Goal: Register for event/course

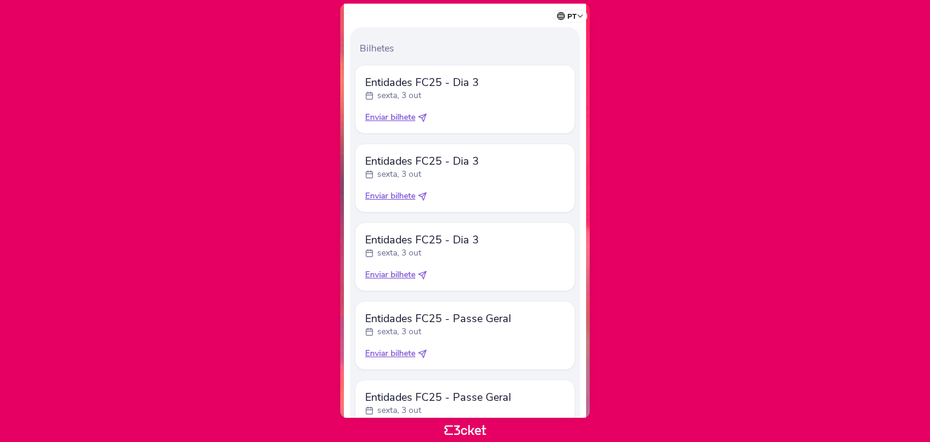
scroll to position [385, 0]
click at [394, 275] on span "Enviar bilhete" at bounding box center [390, 275] width 50 height 12
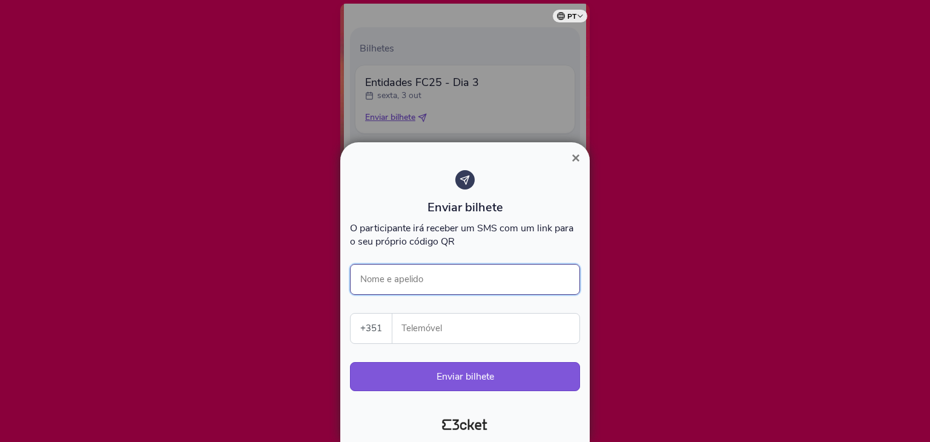
click at [446, 279] on input "Nome e apelido" at bounding box center [465, 279] width 230 height 31
type input ";"
type input "Matilde Morais"
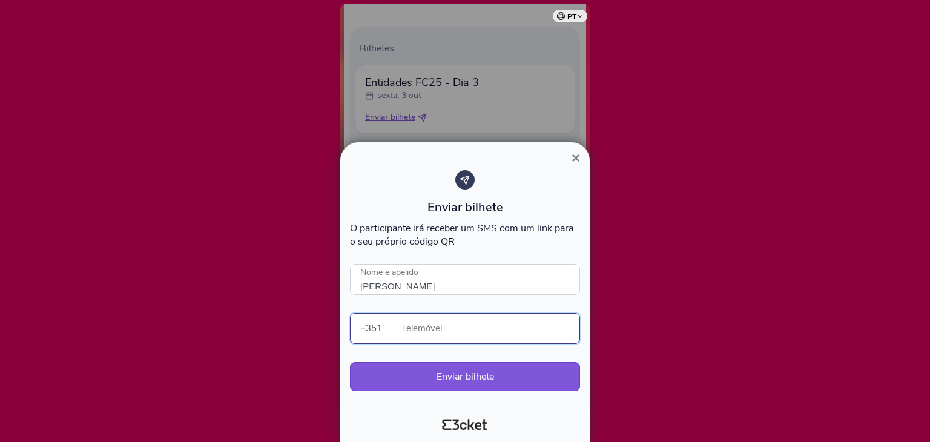
click at [430, 334] on input "Telemóvel" at bounding box center [490, 329] width 177 height 30
drag, startPoint x: 453, startPoint y: 335, endPoint x: 368, endPoint y: 334, distance: 84.8
click at [368, 334] on div "+351 Portugal (+351) Spain (+34) Belgium (+32) France (+33) United Kingdom (+44…" at bounding box center [465, 328] width 230 height 31
type input "960088870"
click at [577, 156] on span "×" at bounding box center [575, 158] width 8 height 16
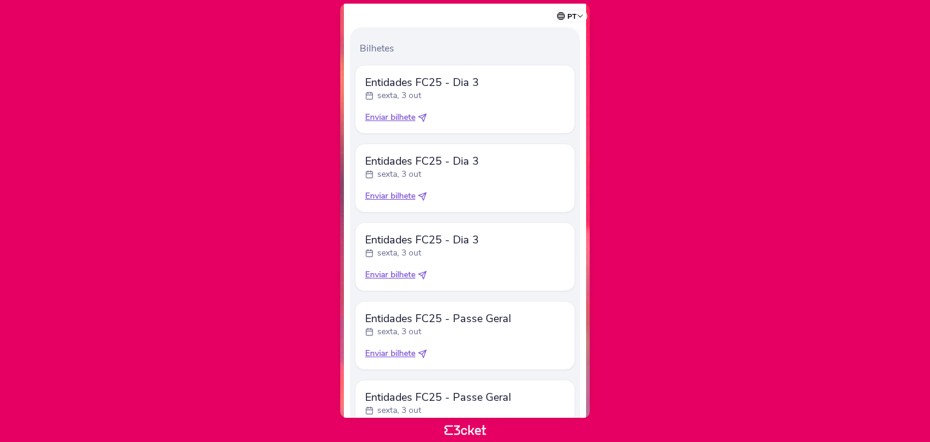
click at [398, 194] on span "Enviar bilhete" at bounding box center [390, 196] width 50 height 12
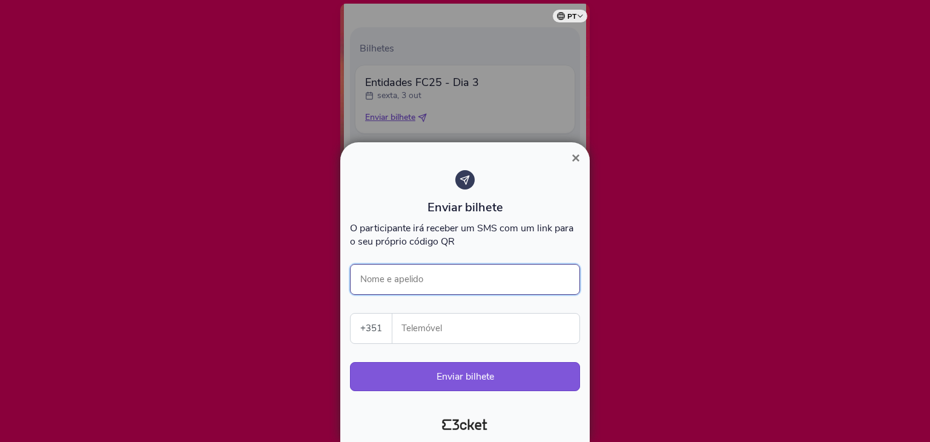
click at [446, 283] on input "Nome e apelido" at bounding box center [465, 279] width 230 height 31
type input "Matilde Morais"
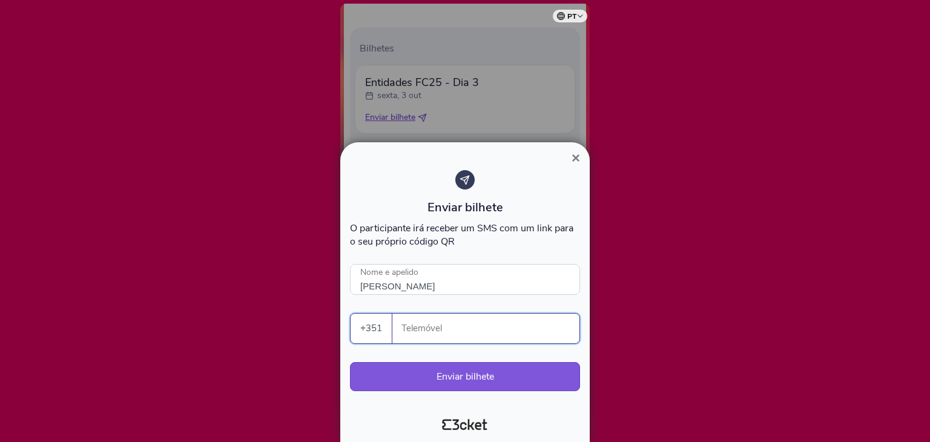
click at [413, 340] on input "Telemóvel" at bounding box center [490, 329] width 177 height 30
paste input "960088870"
type input "960088870"
click at [455, 376] on button "Enviar bilhete" at bounding box center [465, 376] width 230 height 29
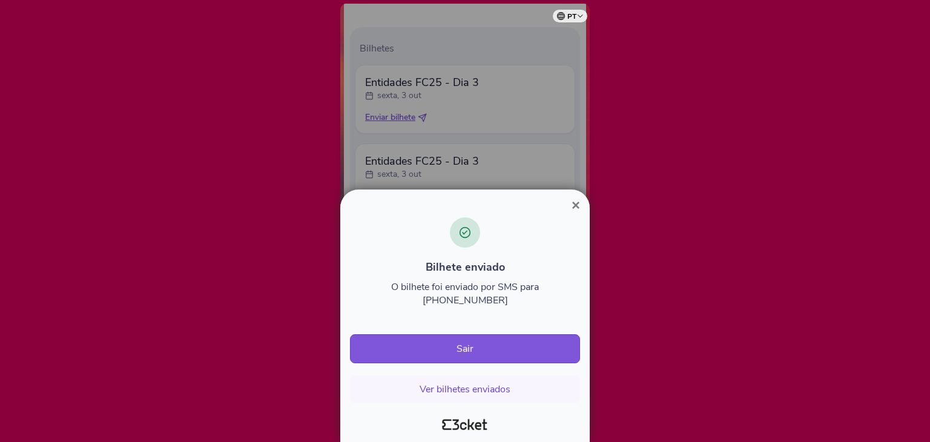
click at [571, 213] on span "×" at bounding box center [575, 205] width 8 height 16
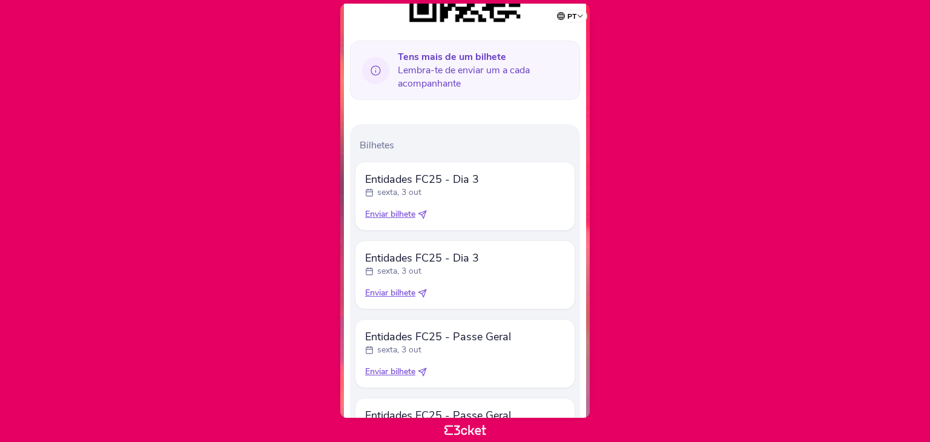
scroll to position [289, 0]
click at [409, 212] on span "Enviar bilhete" at bounding box center [390, 213] width 50 height 12
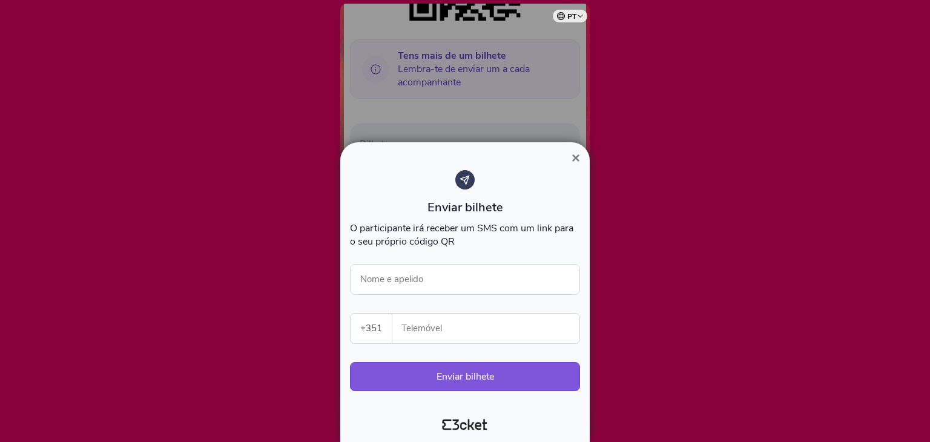
click at [460, 326] on input "Telemóvel" at bounding box center [490, 329] width 177 height 30
type input "917912393"
click at [441, 288] on input "Nome e apelido" at bounding box center [465, 279] width 230 height 31
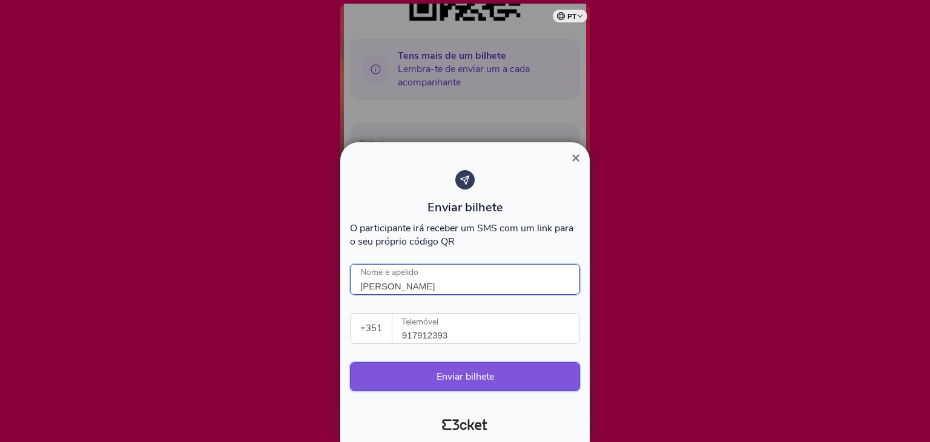
type input "Leonor Malho"
click at [479, 371] on button "Enviar bilhete" at bounding box center [465, 376] width 230 height 29
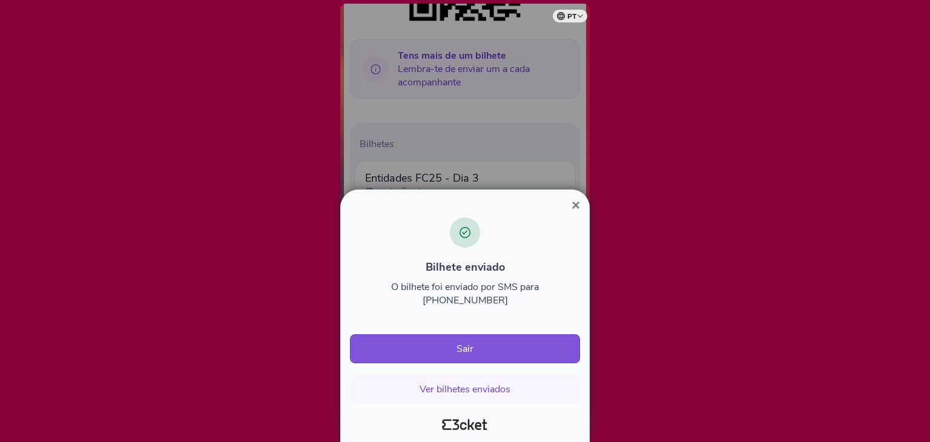
click at [571, 213] on span "×" at bounding box center [575, 205] width 8 height 16
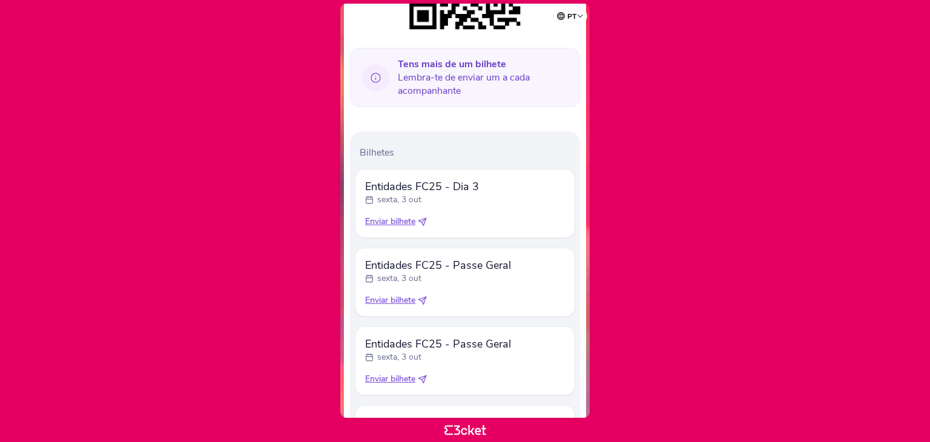
scroll to position [281, 0]
click at [399, 220] on span "Enviar bilhete" at bounding box center [390, 222] width 50 height 12
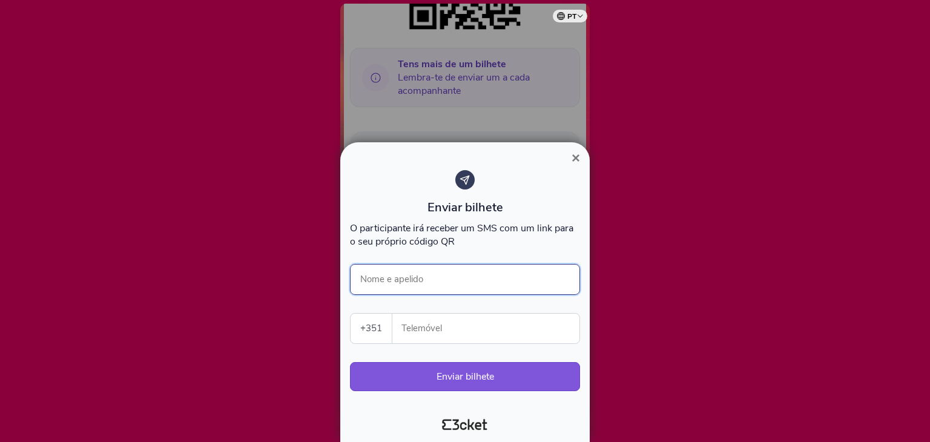
click at [445, 284] on input "Nome e apelido" at bounding box center [465, 279] width 230 height 31
type input "[PERSON_NAME]"
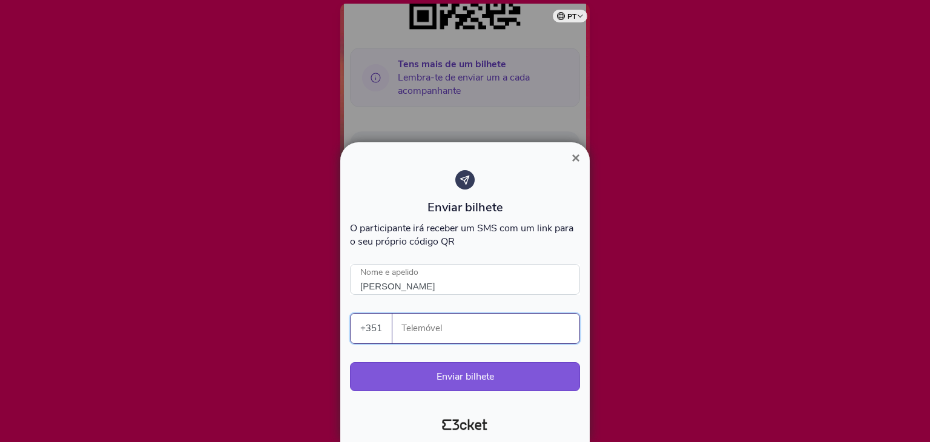
click at [443, 323] on input "Telemóvel" at bounding box center [490, 329] width 177 height 30
paste input "960088870"
type input "960088870"
click at [460, 374] on button "Enviar bilhete" at bounding box center [465, 376] width 230 height 29
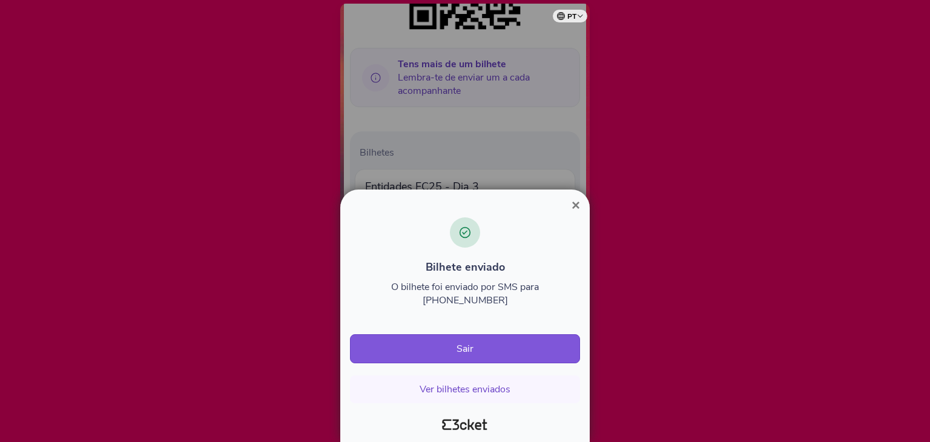
click at [574, 213] on span "×" at bounding box center [575, 205] width 8 height 16
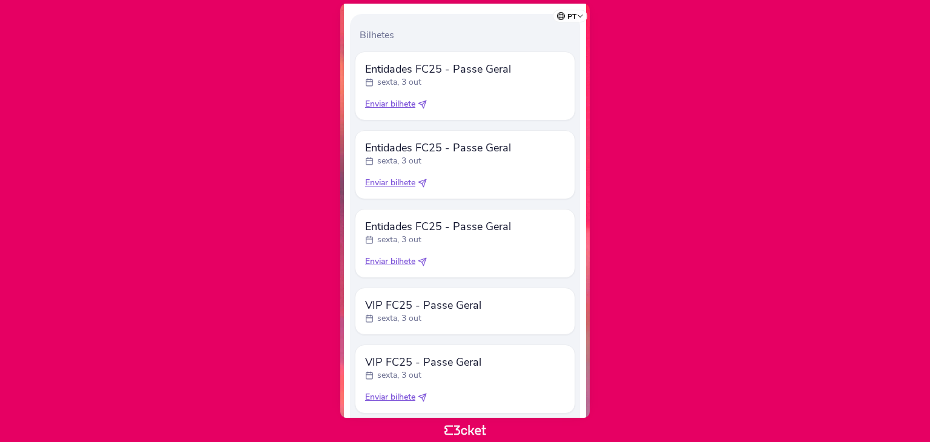
scroll to position [397, 0]
click at [404, 110] on span "Enviar bilhete" at bounding box center [390, 105] width 50 height 12
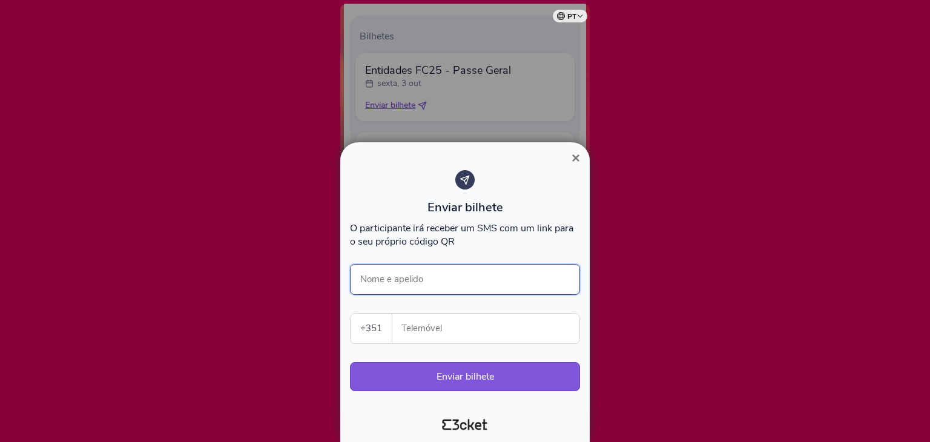
click at [469, 275] on input "Nome e apelido" at bounding box center [465, 279] width 230 height 31
type input "Leonor Malho"
click at [441, 344] on div "Enviar bilhete O participante irá receber um SMS com um link para o seu próprio…" at bounding box center [465, 286] width 230 height 233
click at [443, 336] on input "Telemóvel" at bounding box center [490, 329] width 177 height 30
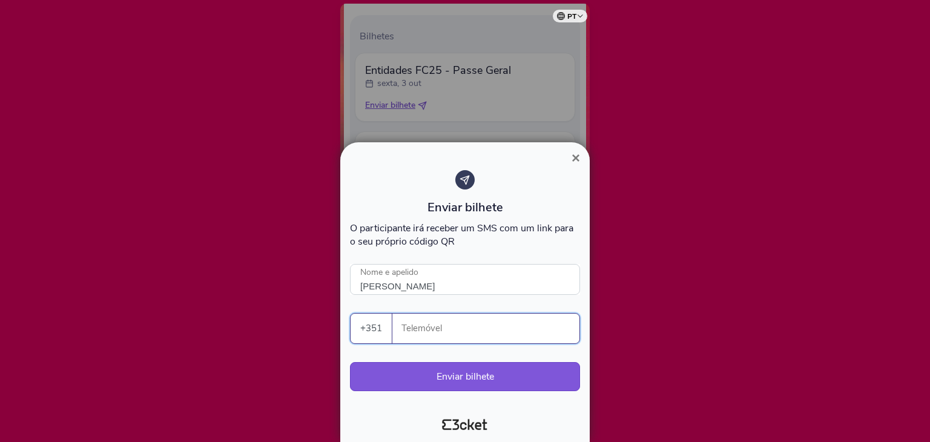
paste input "960088870"
drag, startPoint x: 464, startPoint y: 327, endPoint x: 399, endPoint y: 332, distance: 65.0
click at [399, 332] on div "960088870 Telemóvel" at bounding box center [485, 329] width 187 height 30
drag, startPoint x: 448, startPoint y: 331, endPoint x: 383, endPoint y: 348, distance: 67.5
click at [383, 348] on div "Enviar bilhete O participante irá receber um SMS com um link para o seu próprio…" at bounding box center [465, 286] width 230 height 233
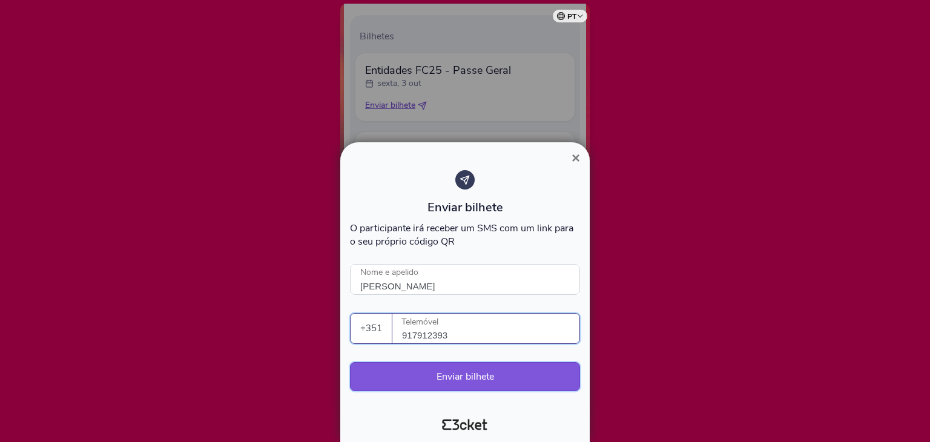
type input "917912393"
click at [478, 383] on button "Enviar bilhete" at bounding box center [465, 376] width 230 height 29
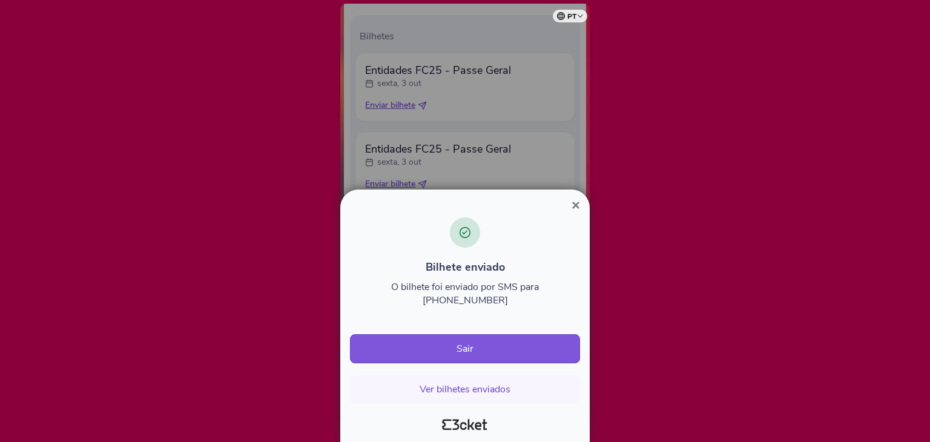
click at [575, 213] on span "×" at bounding box center [575, 205] width 8 height 16
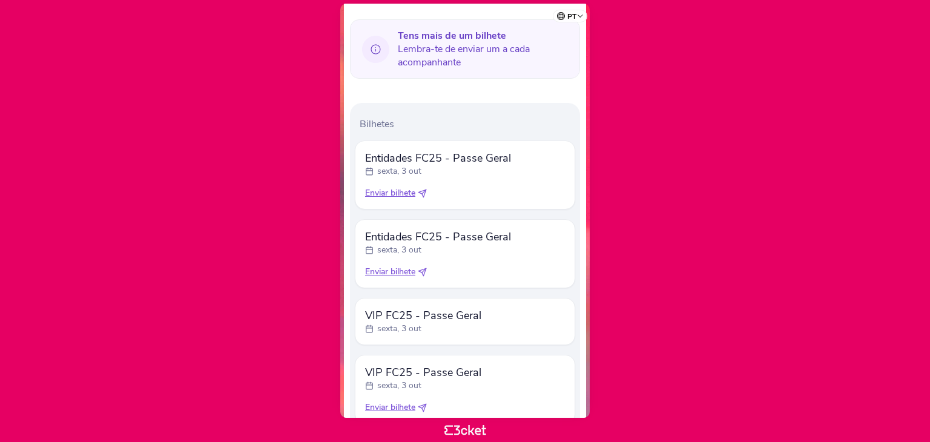
scroll to position [308, 0]
click at [397, 198] on span "Enviar bilhete" at bounding box center [390, 195] width 50 height 12
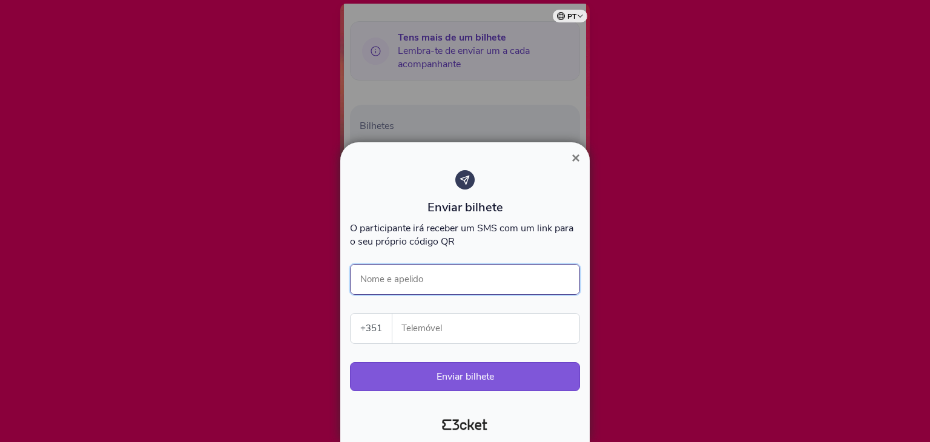
click at [456, 277] on input "Nome e apelido" at bounding box center [465, 279] width 230 height 31
type input "[PERSON_NAME]"
click at [421, 340] on input "Telemóvel" at bounding box center [490, 329] width 177 height 30
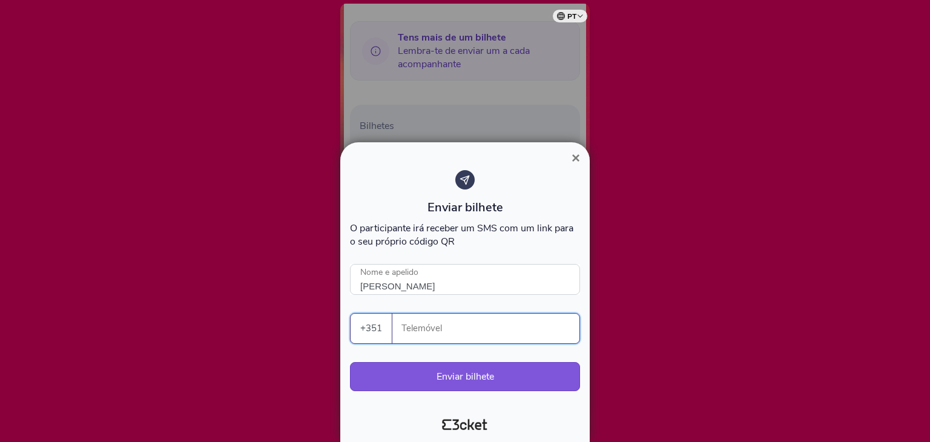
paste input "917912393"
type input "917912393"
click at [461, 380] on button "Enviar bilhete" at bounding box center [465, 376] width 230 height 29
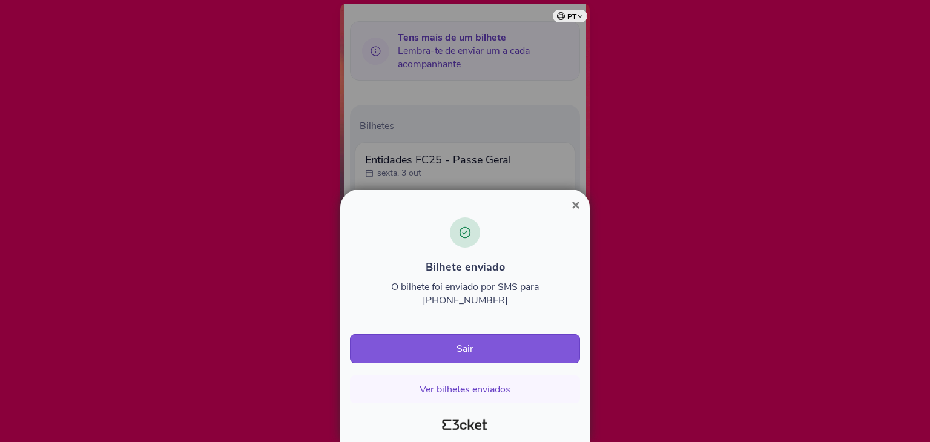
click at [579, 213] on span "×" at bounding box center [575, 205] width 8 height 16
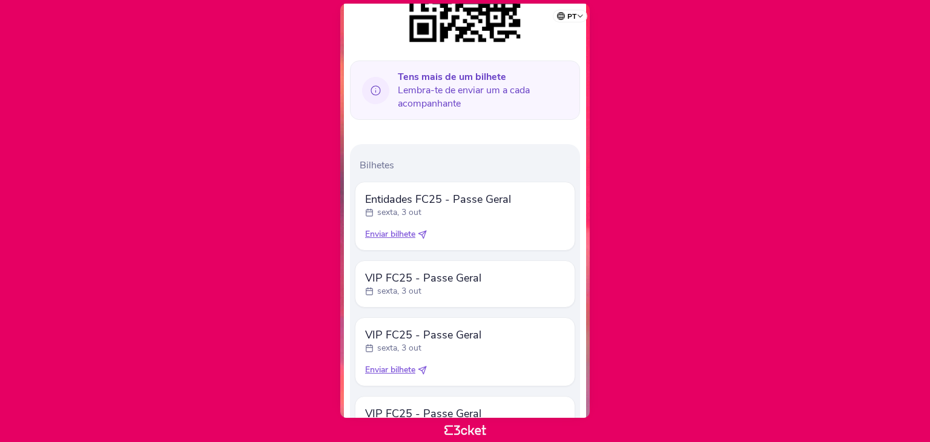
scroll to position [271, 0]
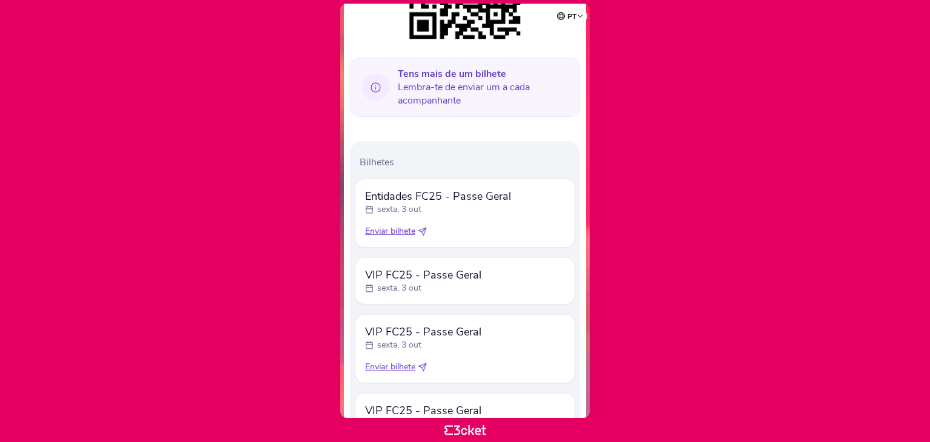
click at [395, 233] on span "Enviar bilhete" at bounding box center [390, 231] width 50 height 12
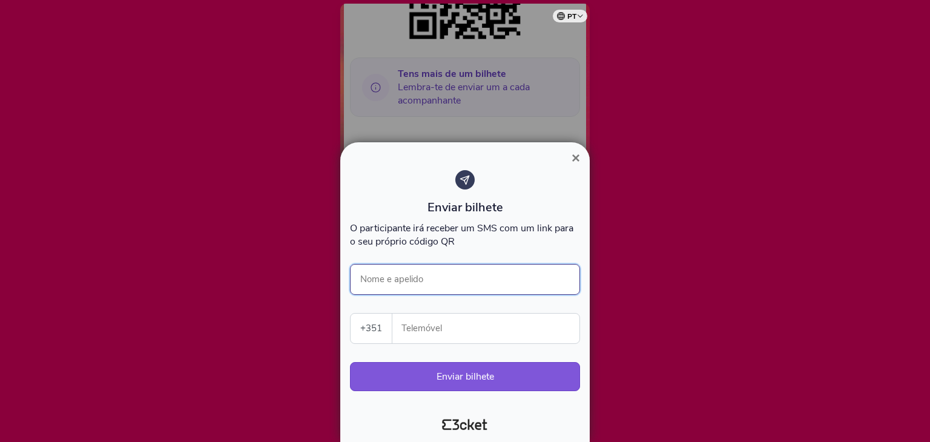
click at [421, 286] on input "Nome e apelido" at bounding box center [465, 279] width 230 height 31
type input "[PERSON_NAME]"
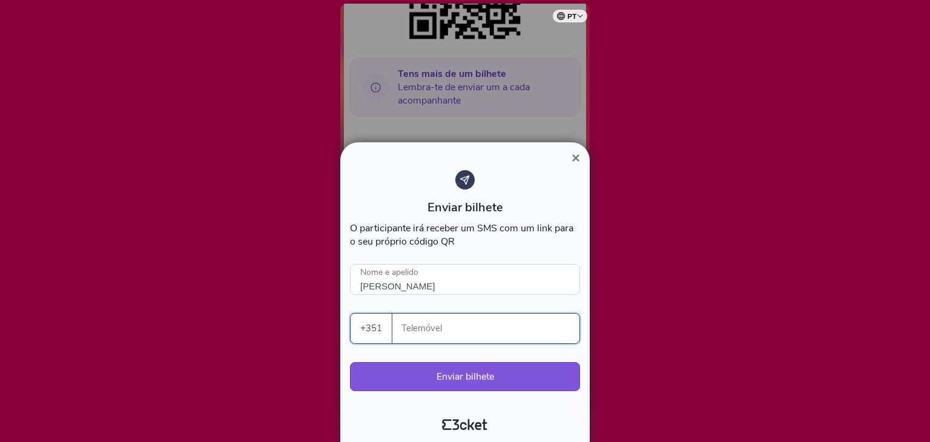
click at [439, 331] on input "Telemóvel" at bounding box center [490, 329] width 177 height 30
paste input "917912393"
type input "917912393"
click at [459, 375] on button "Enviar bilhete" at bounding box center [465, 376] width 230 height 29
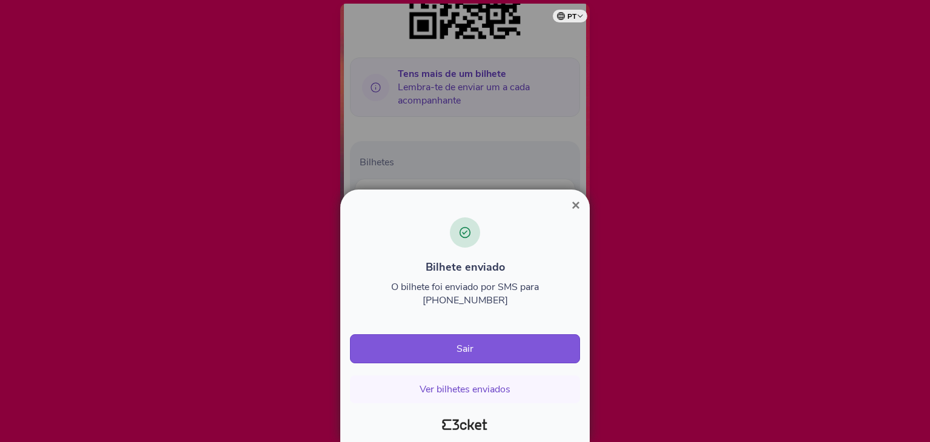
click at [575, 213] on span "×" at bounding box center [575, 205] width 8 height 16
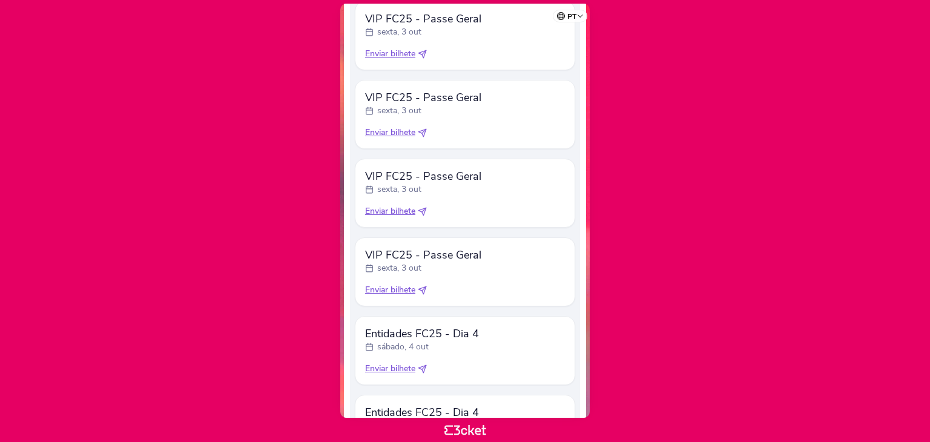
scroll to position [584, 0]
click at [400, 292] on span "Enviar bilhete" at bounding box center [390, 290] width 50 height 12
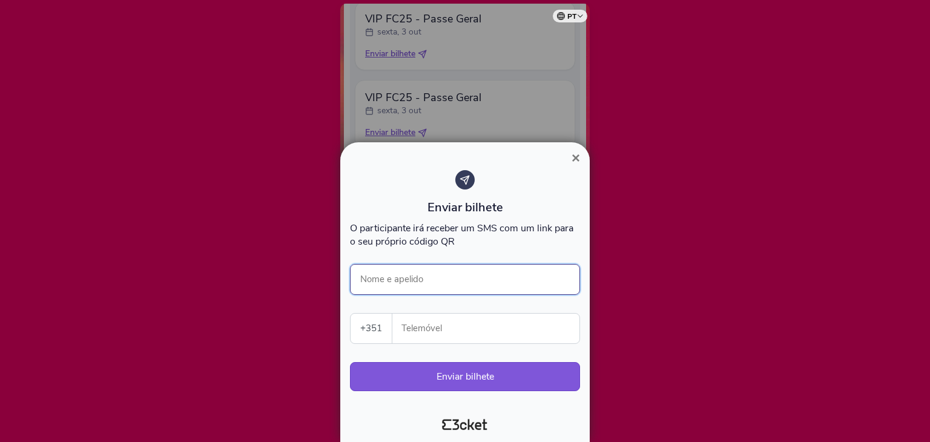
click at [430, 271] on input "Nome e apelido" at bounding box center [465, 279] width 230 height 31
type input "João Salgueiro"
click at [426, 325] on input "Telemóvel" at bounding box center [490, 329] width 177 height 30
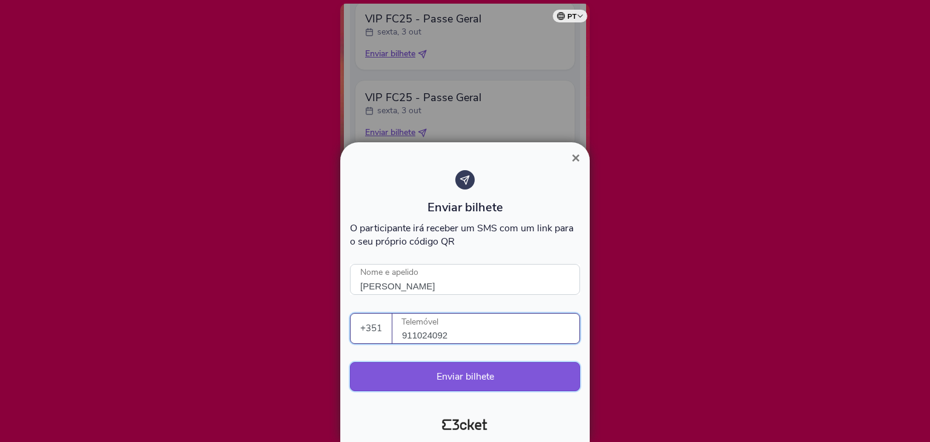
type input "911024092"
click at [470, 378] on button "Enviar bilhete" at bounding box center [465, 376] width 230 height 29
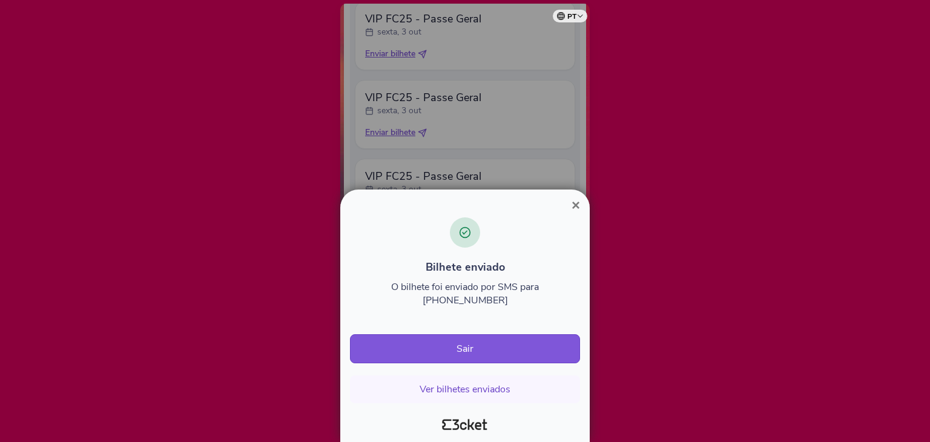
click at [574, 213] on span "×" at bounding box center [575, 205] width 8 height 16
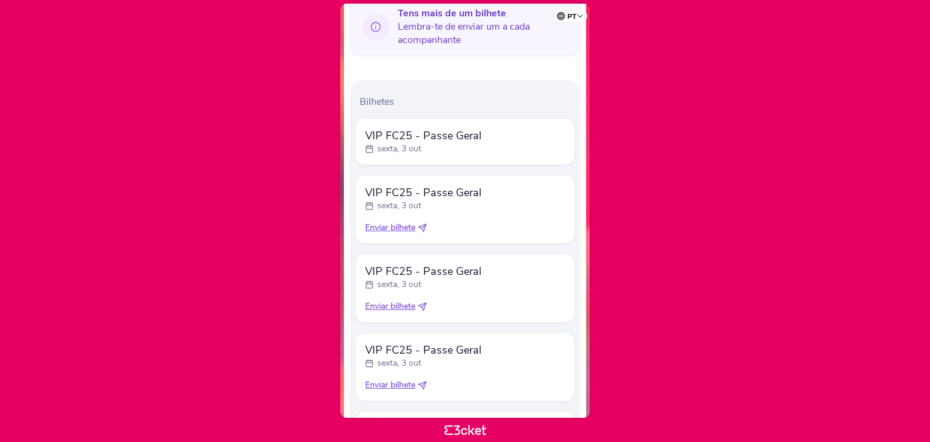
scroll to position [334, 0]
click at [403, 223] on span "Enviar bilhete" at bounding box center [390, 226] width 50 height 12
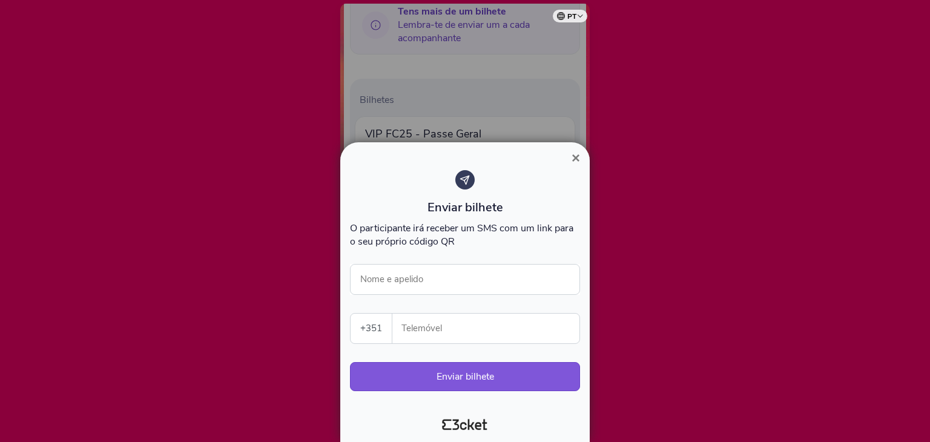
click at [574, 160] on span "×" at bounding box center [575, 158] width 8 height 16
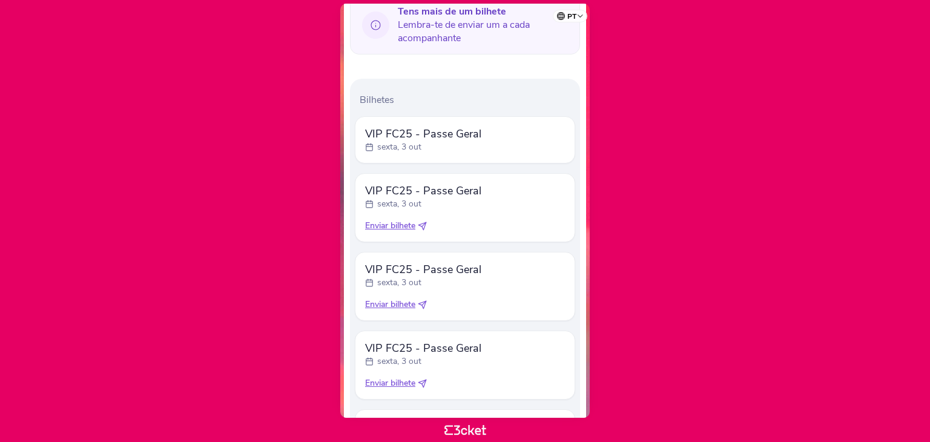
click at [401, 223] on span "Enviar bilhete" at bounding box center [390, 226] width 50 height 12
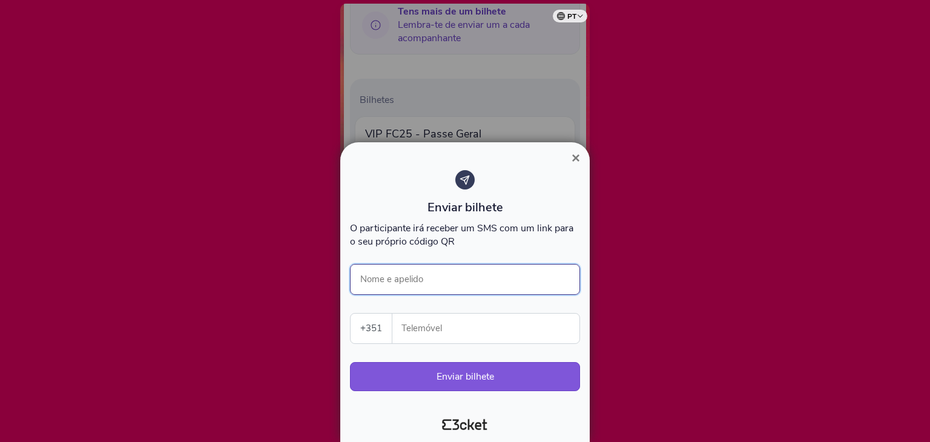
click at [424, 272] on input "Nome e apelido" at bounding box center [465, 279] width 230 height 31
type input "Sofia Lopes"
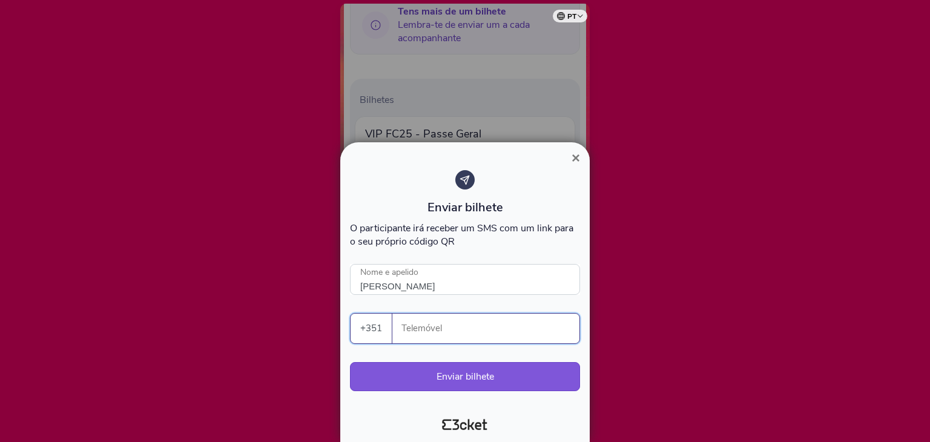
click at [422, 326] on input "Telemóvel" at bounding box center [490, 329] width 177 height 30
drag, startPoint x: 468, startPoint y: 337, endPoint x: 397, endPoint y: 338, distance: 70.8
click at [397, 338] on div "915805085 Telemóvel" at bounding box center [485, 329] width 187 height 30
type input "915805085"
click at [511, 375] on button "Enviar bilhete" at bounding box center [465, 376] width 230 height 29
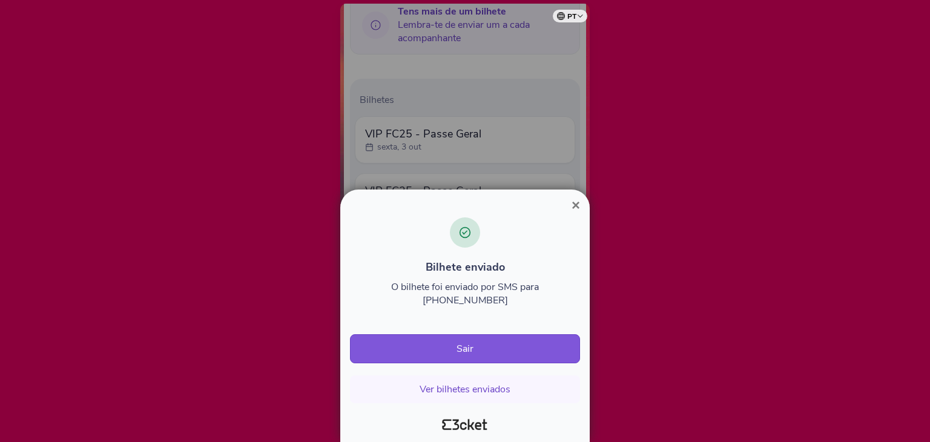
click at [572, 213] on span "×" at bounding box center [575, 205] width 8 height 16
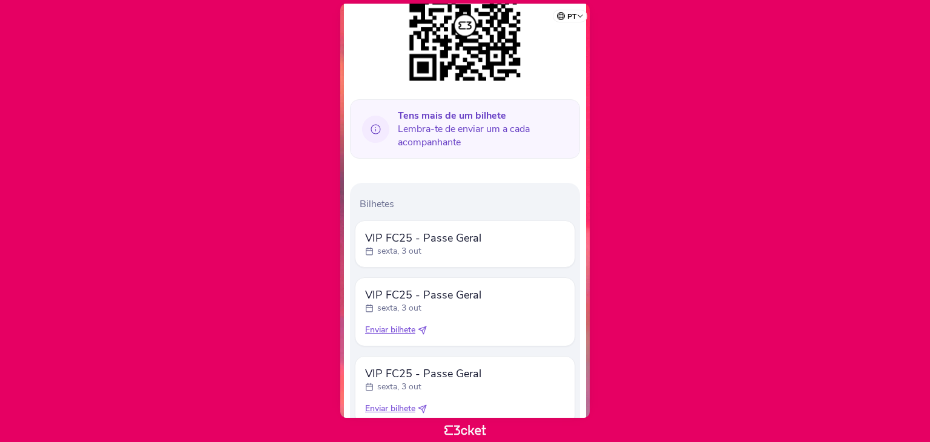
scroll to position [229, 0]
click at [397, 328] on span "Enviar bilhete" at bounding box center [390, 330] width 50 height 12
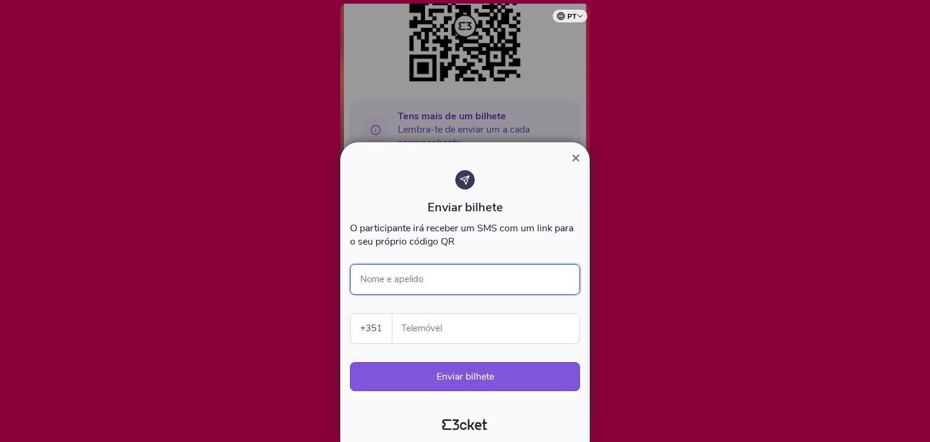
click at [432, 279] on input "Nome e apelido" at bounding box center [465, 279] width 230 height 31
type input "D"
type input "Sofia Lopes"
click at [415, 338] on input "Telemóvel" at bounding box center [490, 329] width 177 height 30
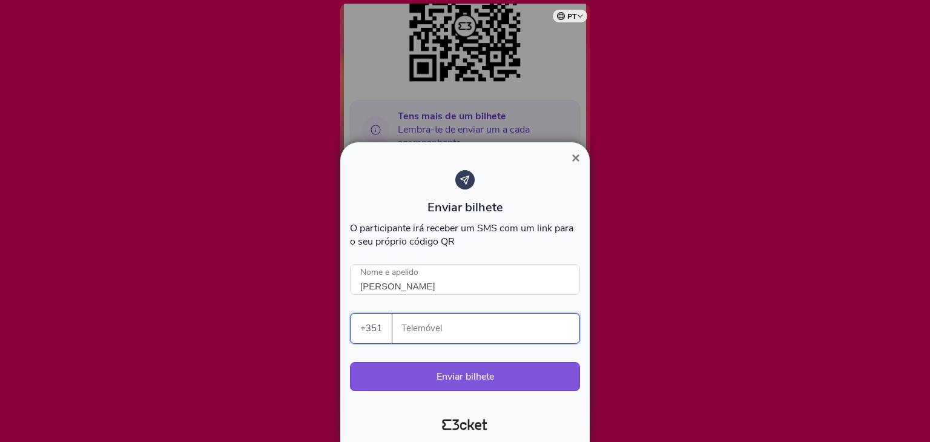
paste input "915805085"
type input "915805085"
click at [461, 369] on button "Enviar bilhete" at bounding box center [465, 376] width 230 height 29
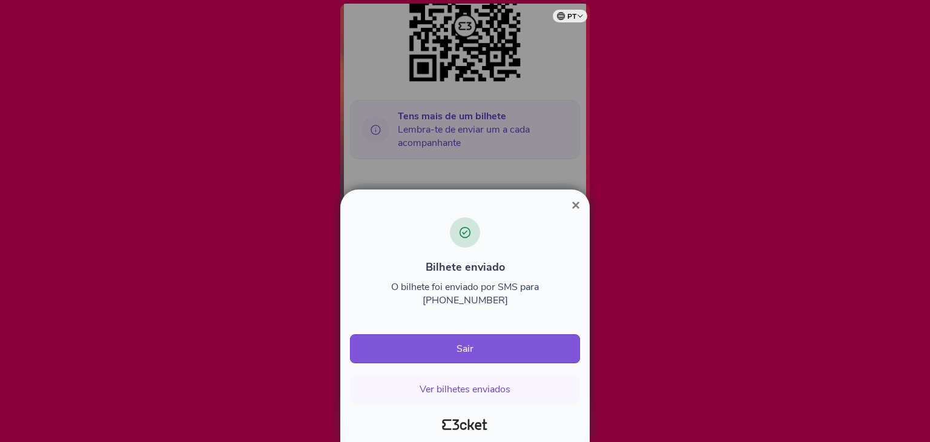
click at [574, 213] on span "×" at bounding box center [575, 205] width 8 height 16
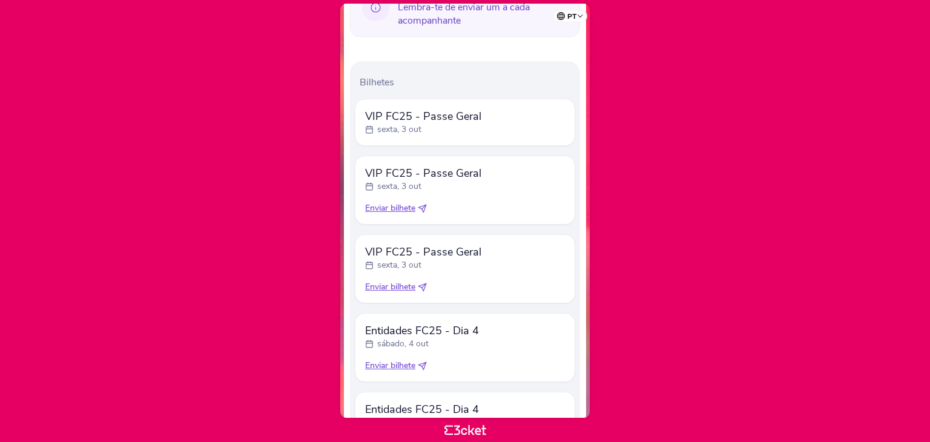
scroll to position [353, 0]
click at [386, 207] on span "Enviar bilhete" at bounding box center [390, 206] width 50 height 12
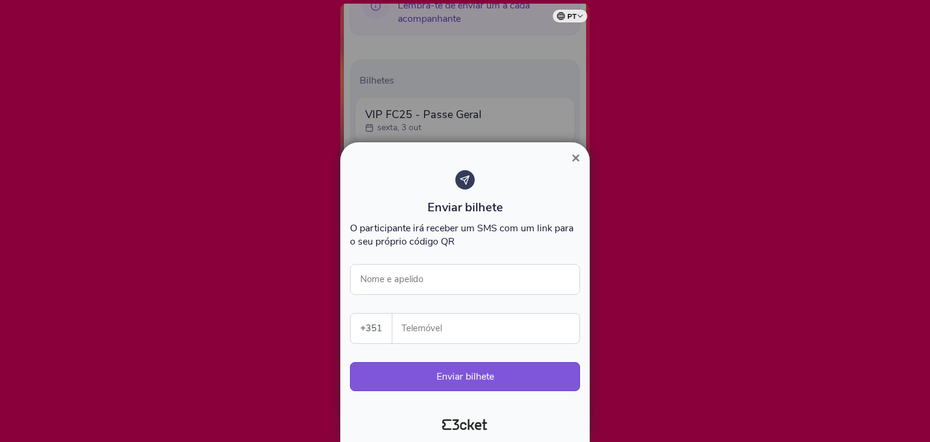
click at [576, 160] on span "×" at bounding box center [575, 158] width 8 height 16
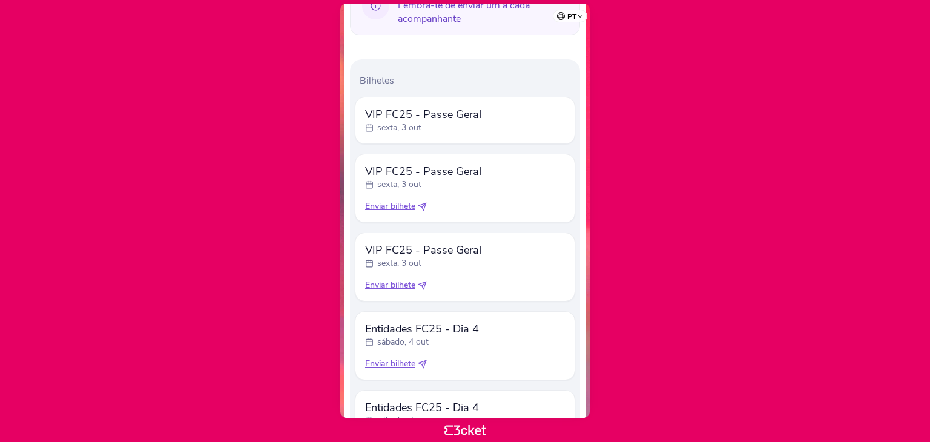
click at [405, 206] on span "Enviar bilhete" at bounding box center [390, 206] width 50 height 12
click at [403, 205] on span "Enviar bilhete" at bounding box center [390, 206] width 50 height 12
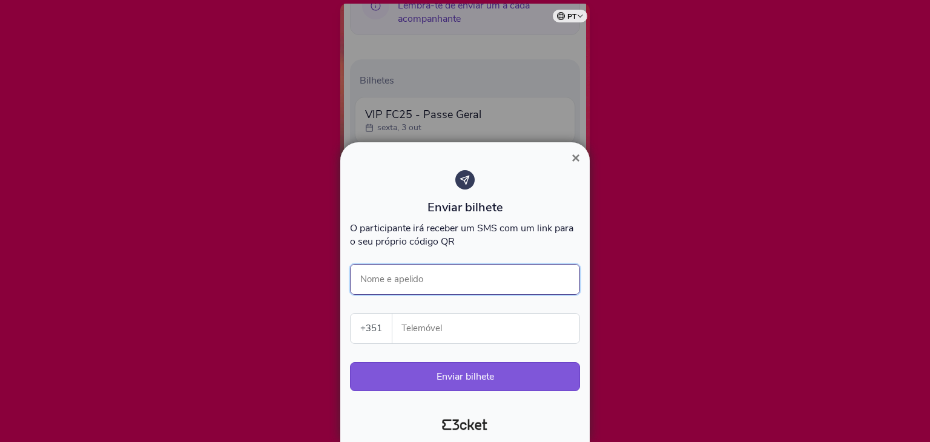
click at [432, 277] on input "Nome e apelido" at bounding box center [465, 279] width 230 height 31
type input "[PERSON_NAME]"
click at [429, 329] on input "Telemóvel" at bounding box center [490, 329] width 177 height 30
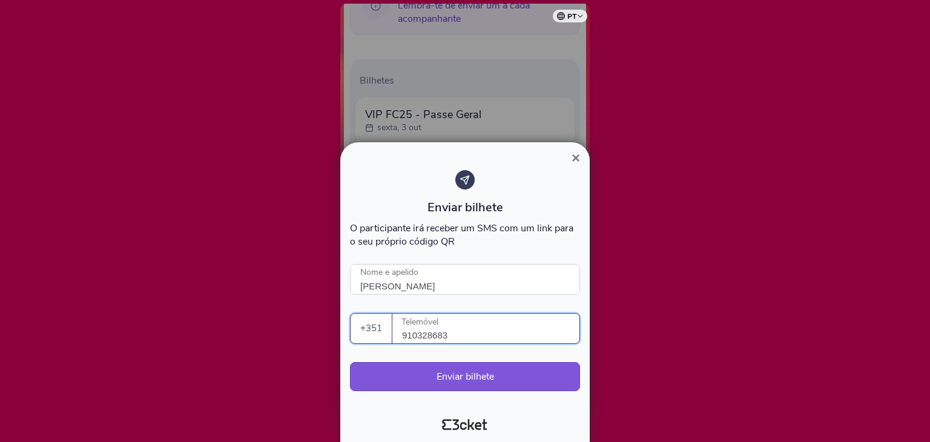
drag, startPoint x: 462, startPoint y: 337, endPoint x: 386, endPoint y: 335, distance: 76.3
click at [386, 335] on div "+351 [GEOGRAPHIC_DATA] (+351) [GEOGRAPHIC_DATA] (+34) [GEOGRAPHIC_DATA] (+32) […" at bounding box center [465, 328] width 230 height 31
type input "910328683"
click at [491, 372] on button "Enviar bilhete" at bounding box center [465, 376] width 230 height 29
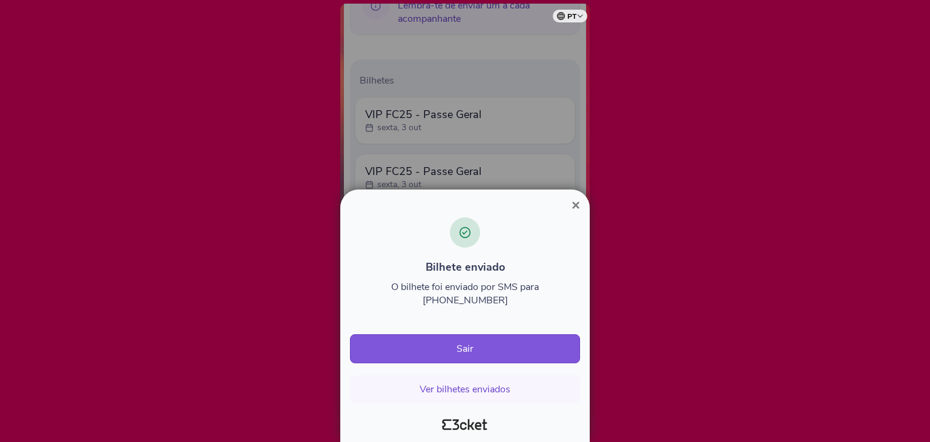
click at [579, 213] on span "×" at bounding box center [575, 205] width 8 height 16
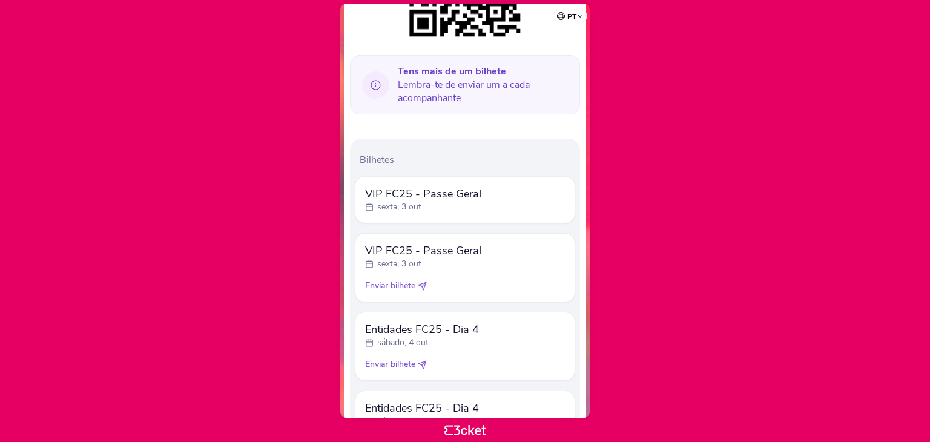
scroll to position [277, 0]
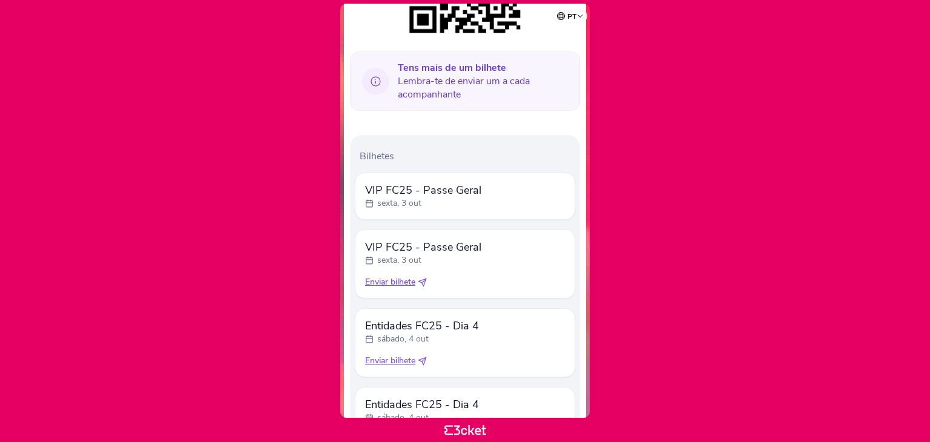
click at [401, 286] on span "Enviar bilhete" at bounding box center [390, 282] width 50 height 12
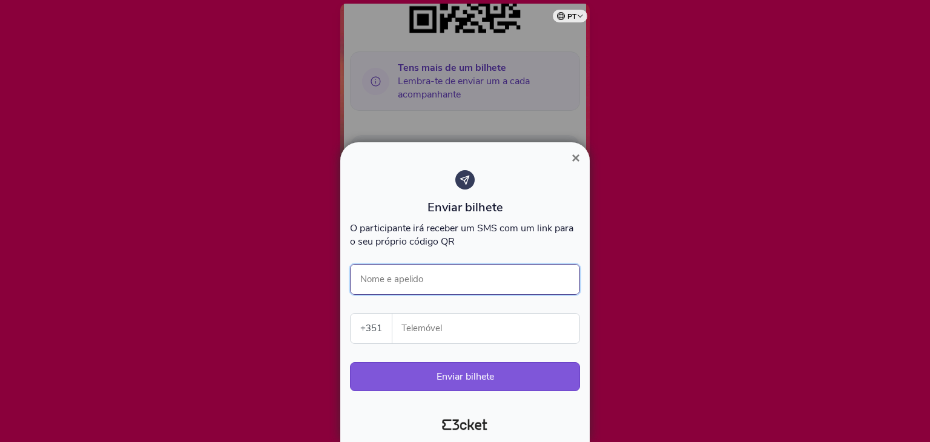
click at [430, 277] on input "Nome e apelido" at bounding box center [465, 279] width 230 height 31
type input "[PERSON_NAME]"
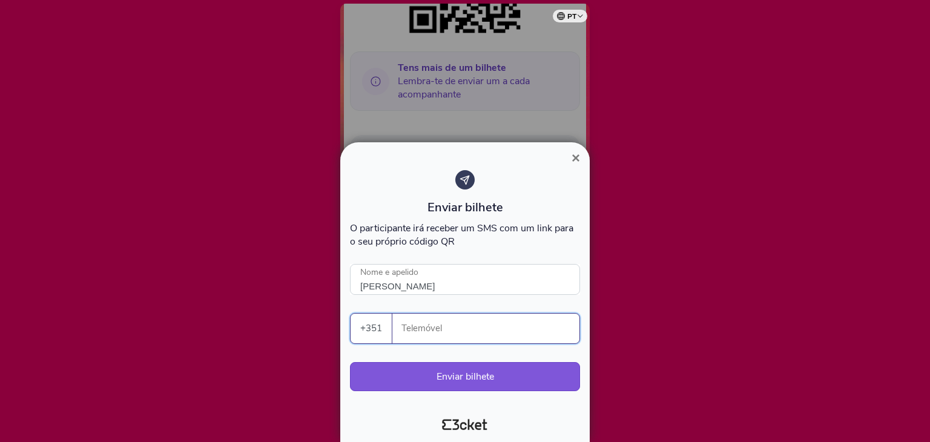
click at [428, 327] on input "Telemóvel" at bounding box center [490, 329] width 177 height 30
paste input "910328683"
type input "910328683"
click at [503, 378] on button "Enviar bilhete" at bounding box center [465, 376] width 230 height 29
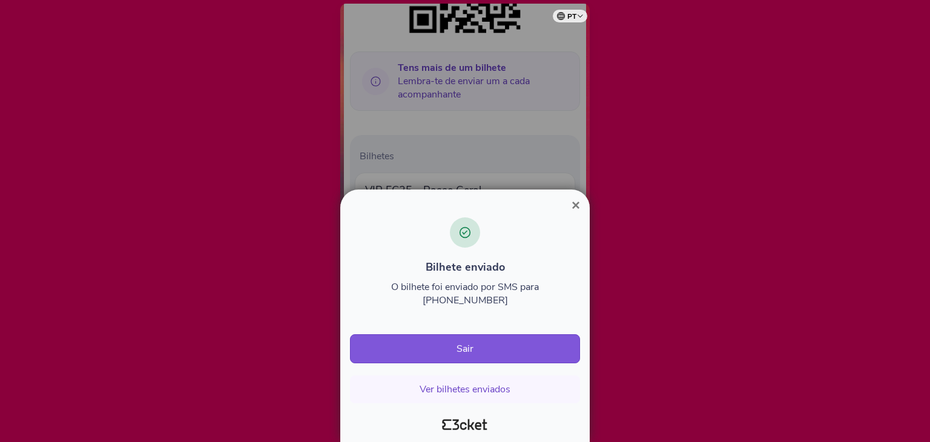
click at [574, 213] on span "×" at bounding box center [575, 205] width 8 height 16
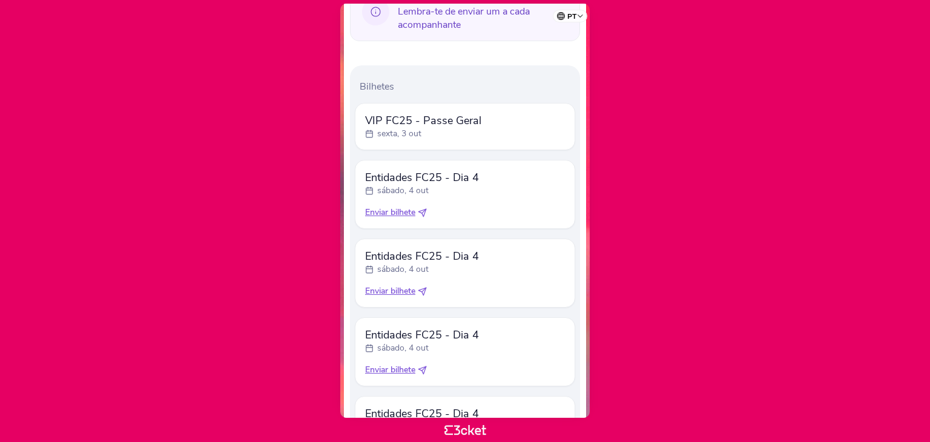
scroll to position [367, 0]
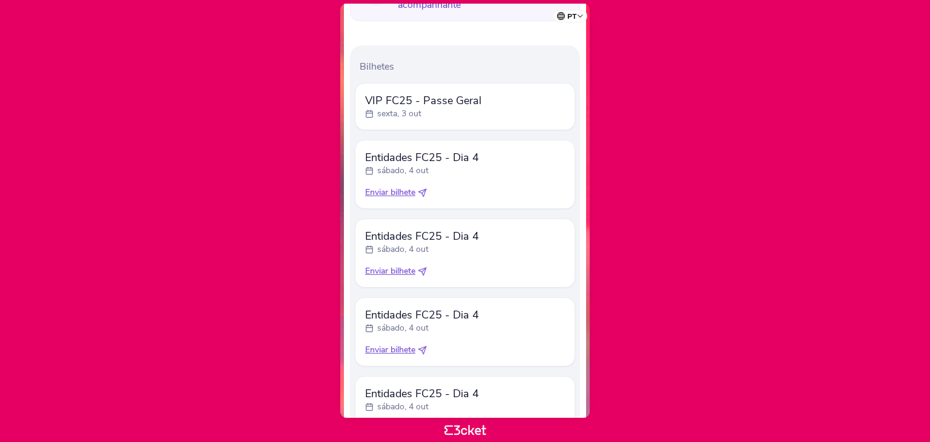
click at [401, 194] on span "Enviar bilhete" at bounding box center [390, 192] width 50 height 12
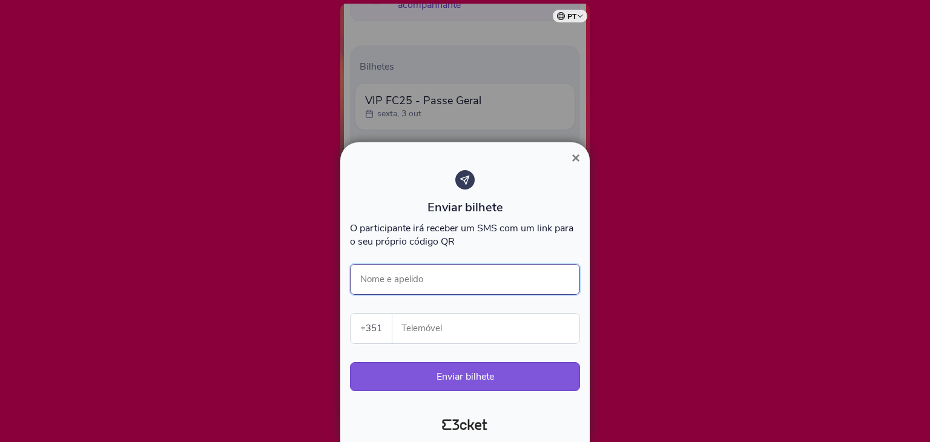
click at [429, 274] on input "Nome e apelido" at bounding box center [465, 279] width 230 height 31
type input "[PERSON_NAME]"
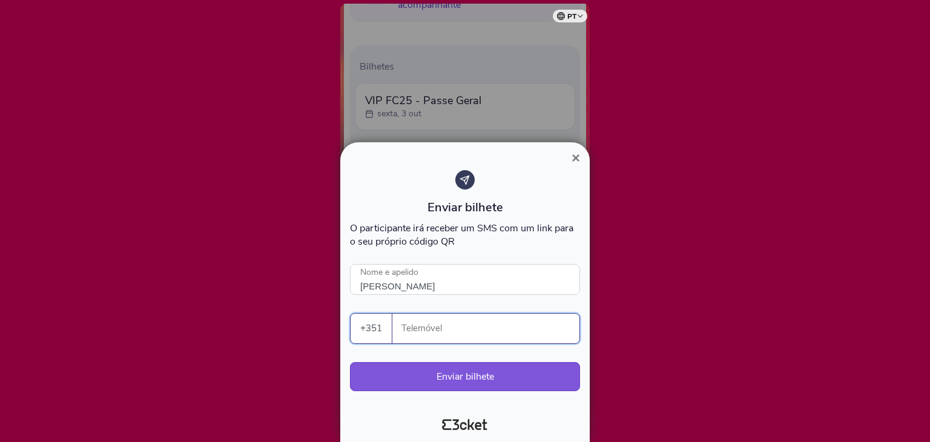
click at [424, 332] on input "Telemóvel" at bounding box center [490, 329] width 177 height 30
drag, startPoint x: 448, startPoint y: 332, endPoint x: 389, endPoint y: 337, distance: 59.5
click at [389, 337] on div "+351 [GEOGRAPHIC_DATA] (+351) [GEOGRAPHIC_DATA] (+34) [GEOGRAPHIC_DATA] (+32) […" at bounding box center [465, 328] width 230 height 31
type input "924093610"
click at [511, 375] on button "Enviar bilhete" at bounding box center [465, 376] width 230 height 29
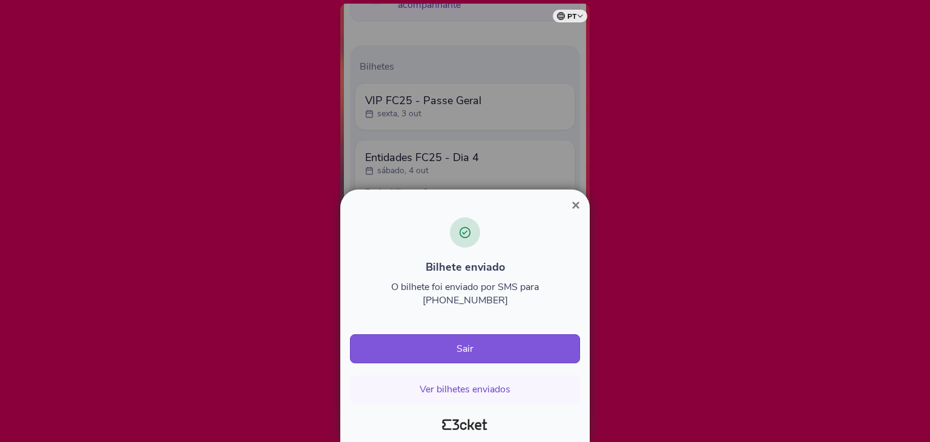
click at [580, 212] on button "×" at bounding box center [576, 205] width 28 height 15
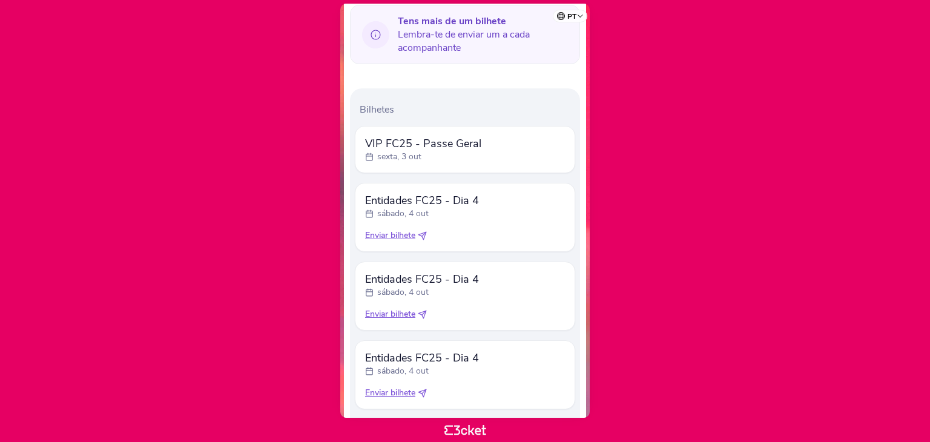
scroll to position [395, 0]
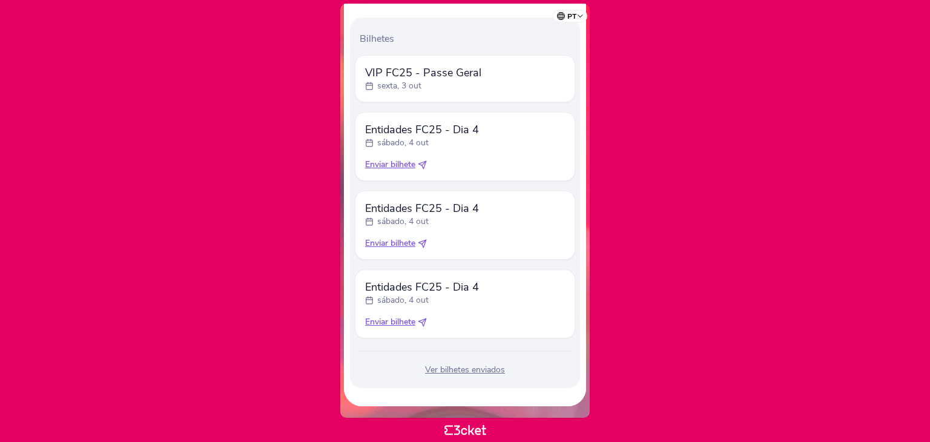
click at [380, 159] on span "Enviar bilhete" at bounding box center [390, 165] width 50 height 12
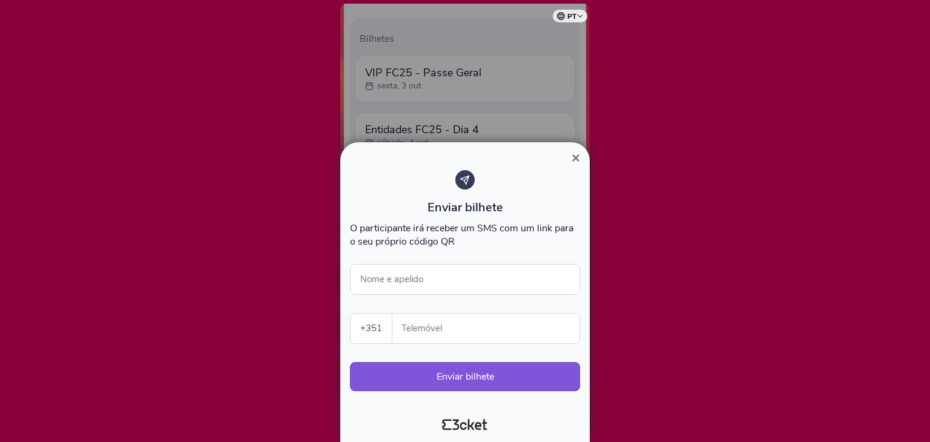
click at [438, 329] on input "Telemóvel" at bounding box center [490, 329] width 177 height 30
paste input "924093610"
type input "924093610"
click at [421, 289] on input "Nome e apelido" at bounding box center [465, 279] width 230 height 31
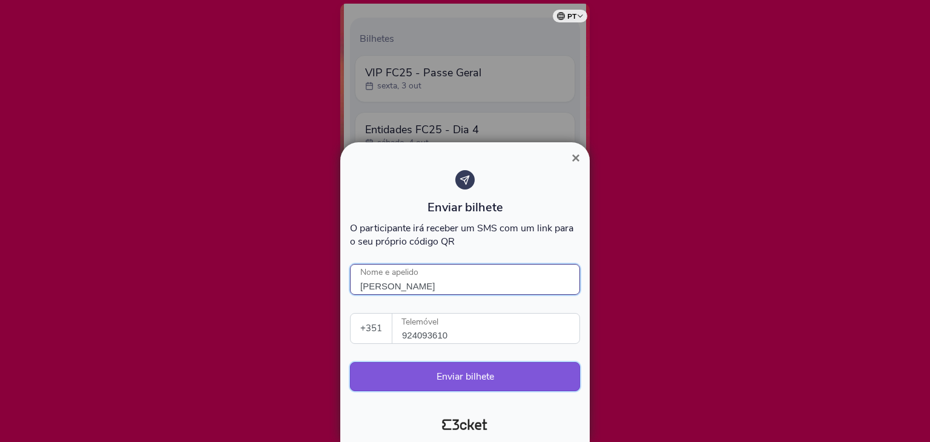
type input "Rafael Santos"
click at [475, 374] on button "Enviar bilhete" at bounding box center [465, 376] width 230 height 29
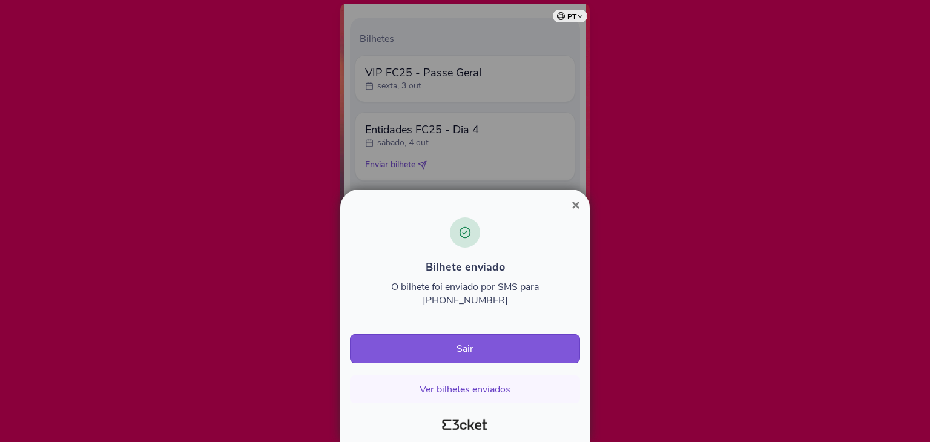
click at [574, 213] on span "×" at bounding box center [575, 205] width 8 height 16
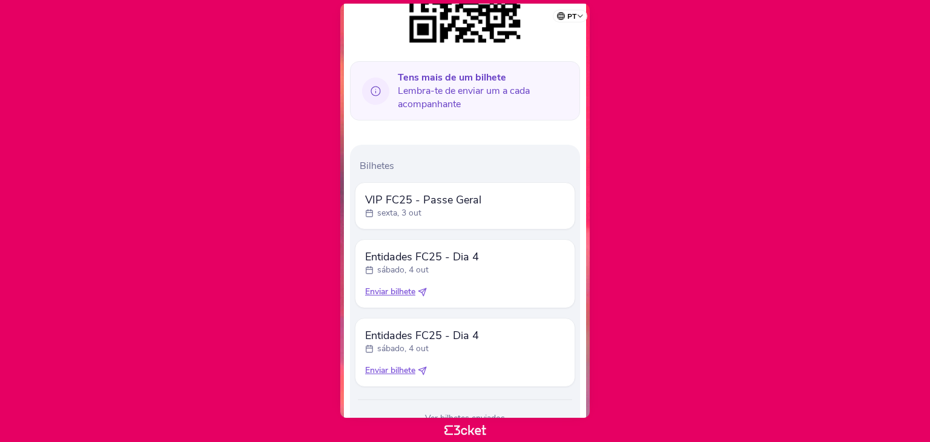
scroll to position [315, 0]
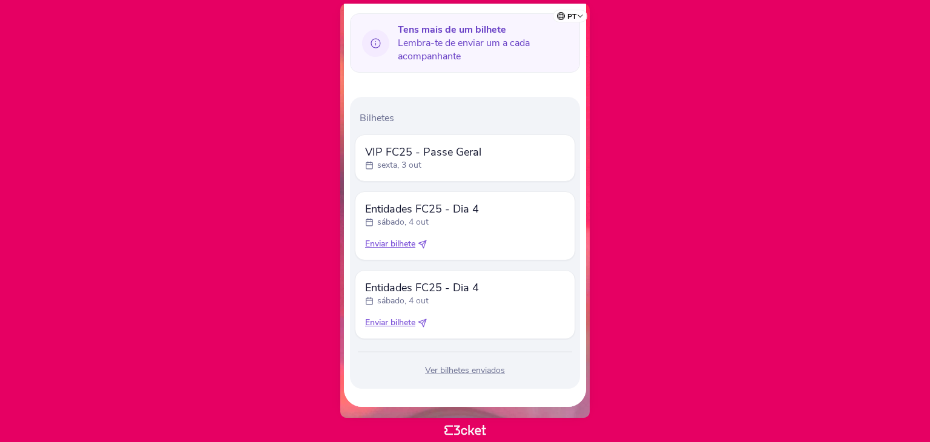
click at [403, 245] on span "Enviar bilhete" at bounding box center [390, 244] width 50 height 12
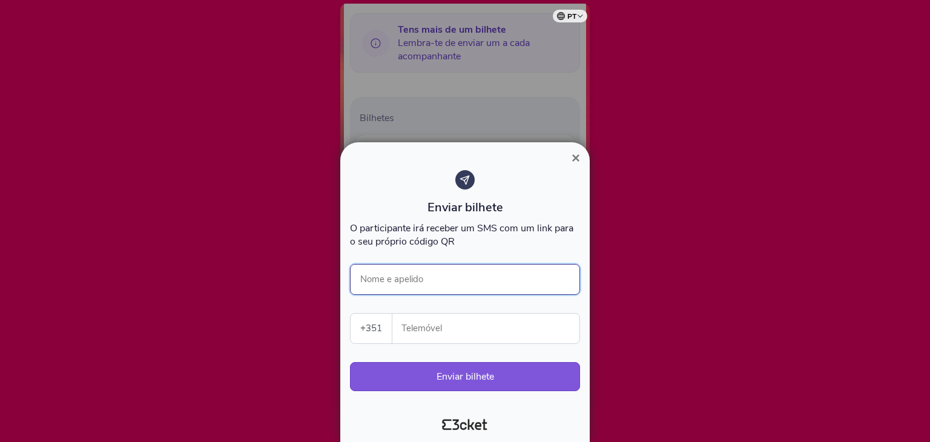
click at [453, 278] on input "Nome e apelido" at bounding box center [465, 279] width 230 height 31
type input "[PERSON_NAME]"
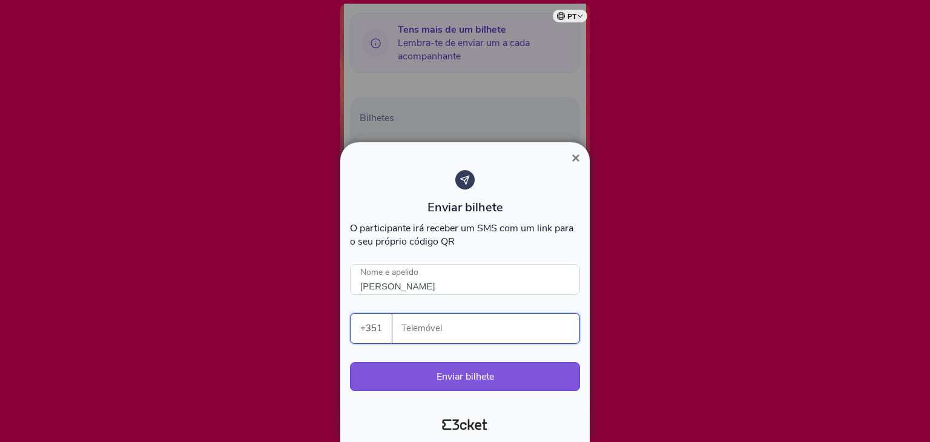
click at [447, 331] on input "Telemóvel" at bounding box center [490, 329] width 177 height 30
paste input "924093610"
type input "924093610"
click at [466, 367] on button "Enviar bilhete" at bounding box center [465, 376] width 230 height 29
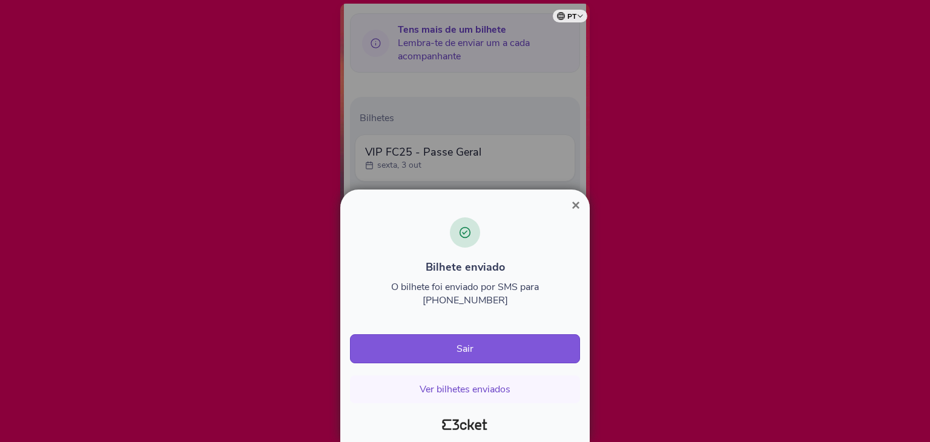
click at [571, 213] on span "×" at bounding box center [575, 205] width 8 height 16
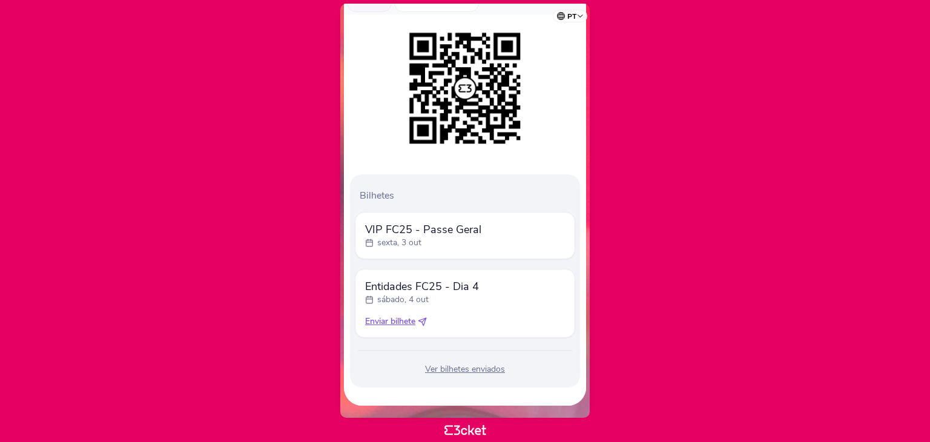
scroll to position [165, 0]
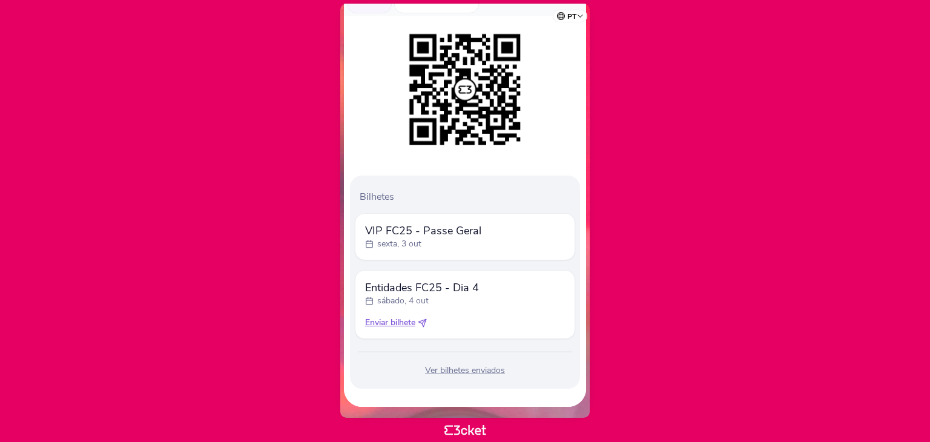
click at [395, 323] on span "Enviar bilhete" at bounding box center [390, 323] width 50 height 12
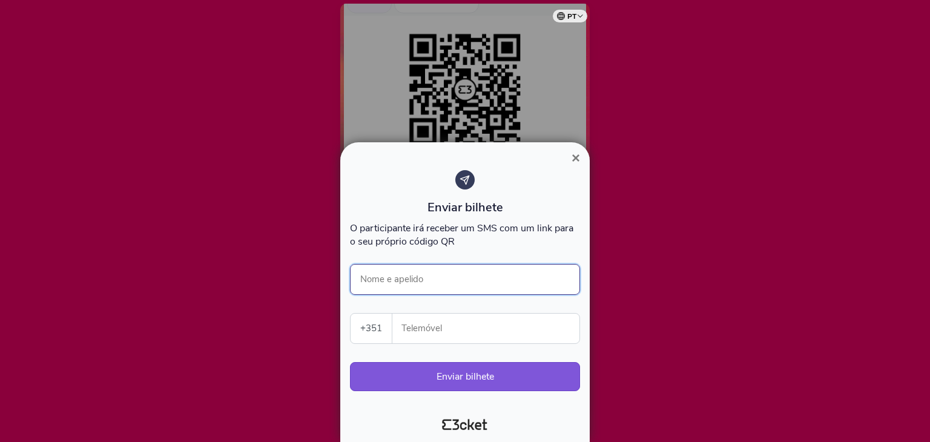
click at [448, 273] on input "Nome e apelido" at bounding box center [465, 279] width 230 height 31
type input "[PERSON_NAME]"
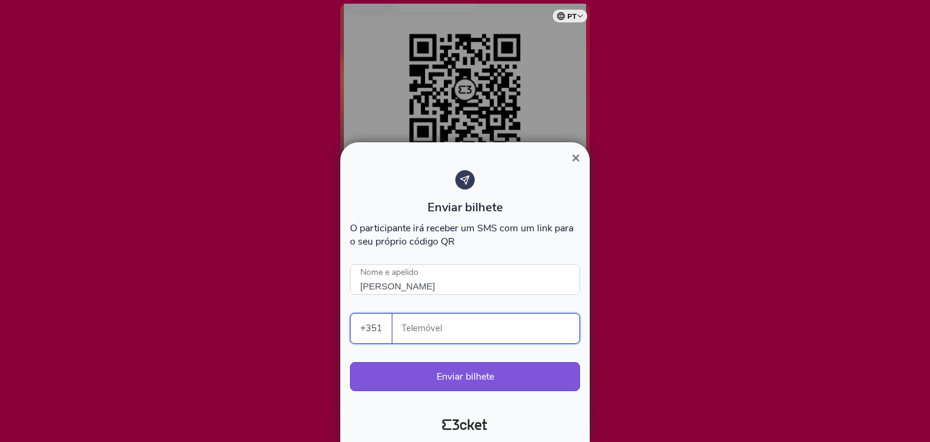
click at [441, 330] on input "Telemóvel" at bounding box center [490, 329] width 177 height 30
paste input "924093610"
type input "924093610"
click at [495, 377] on button "Enviar bilhete" at bounding box center [465, 376] width 230 height 29
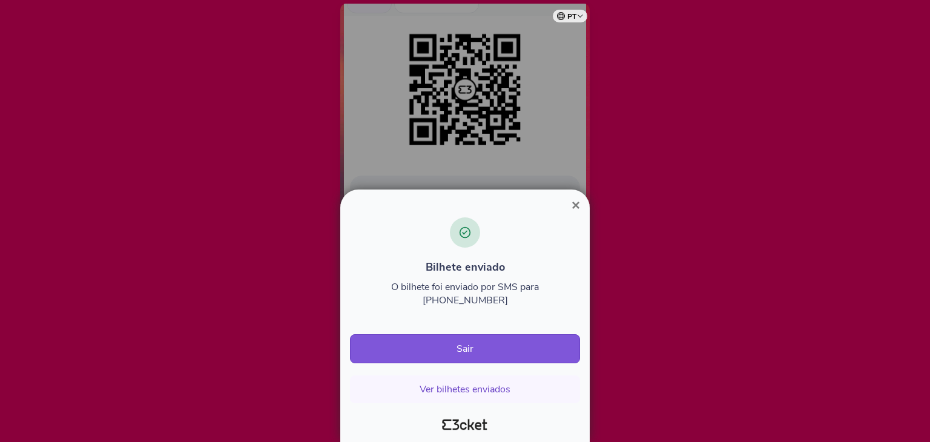
click at [578, 213] on span "×" at bounding box center [575, 205] width 8 height 16
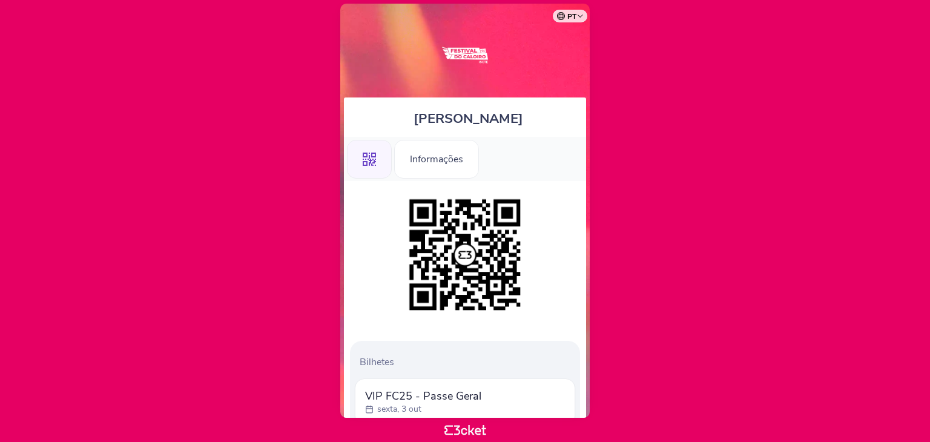
scroll to position [87, 0]
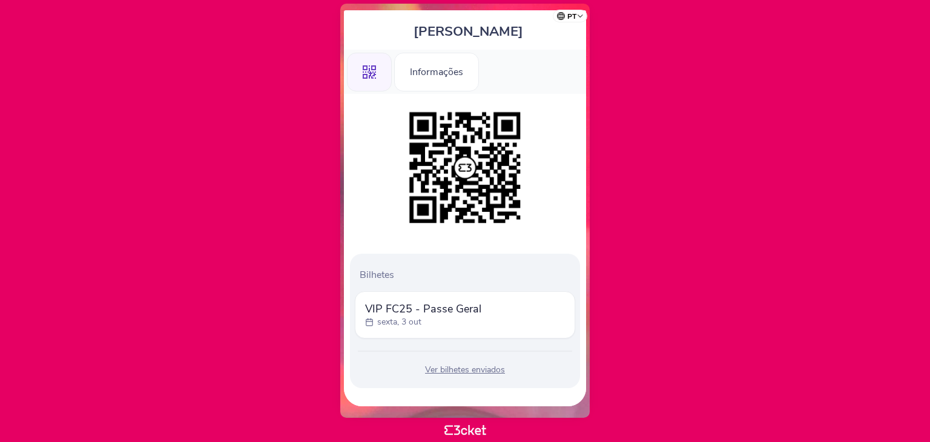
click at [406, 314] on span "VIP FC25 - Passe Geral" at bounding box center [423, 308] width 116 height 15
click at [366, 314] on span "VIP FC25 - Passe Geral" at bounding box center [423, 308] width 116 height 15
